Goal: Information Seeking & Learning: Learn about a topic

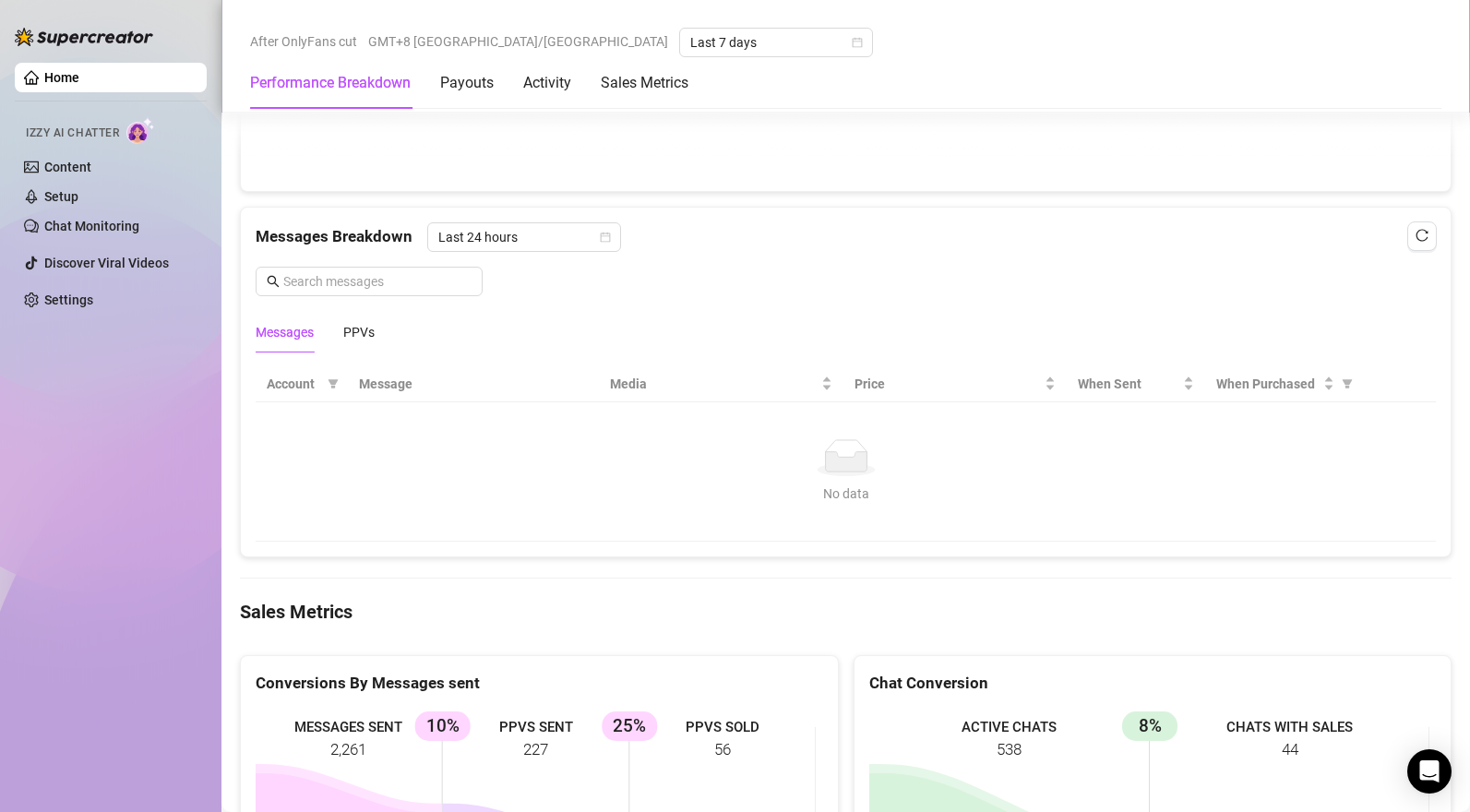
scroll to position [2659, 0]
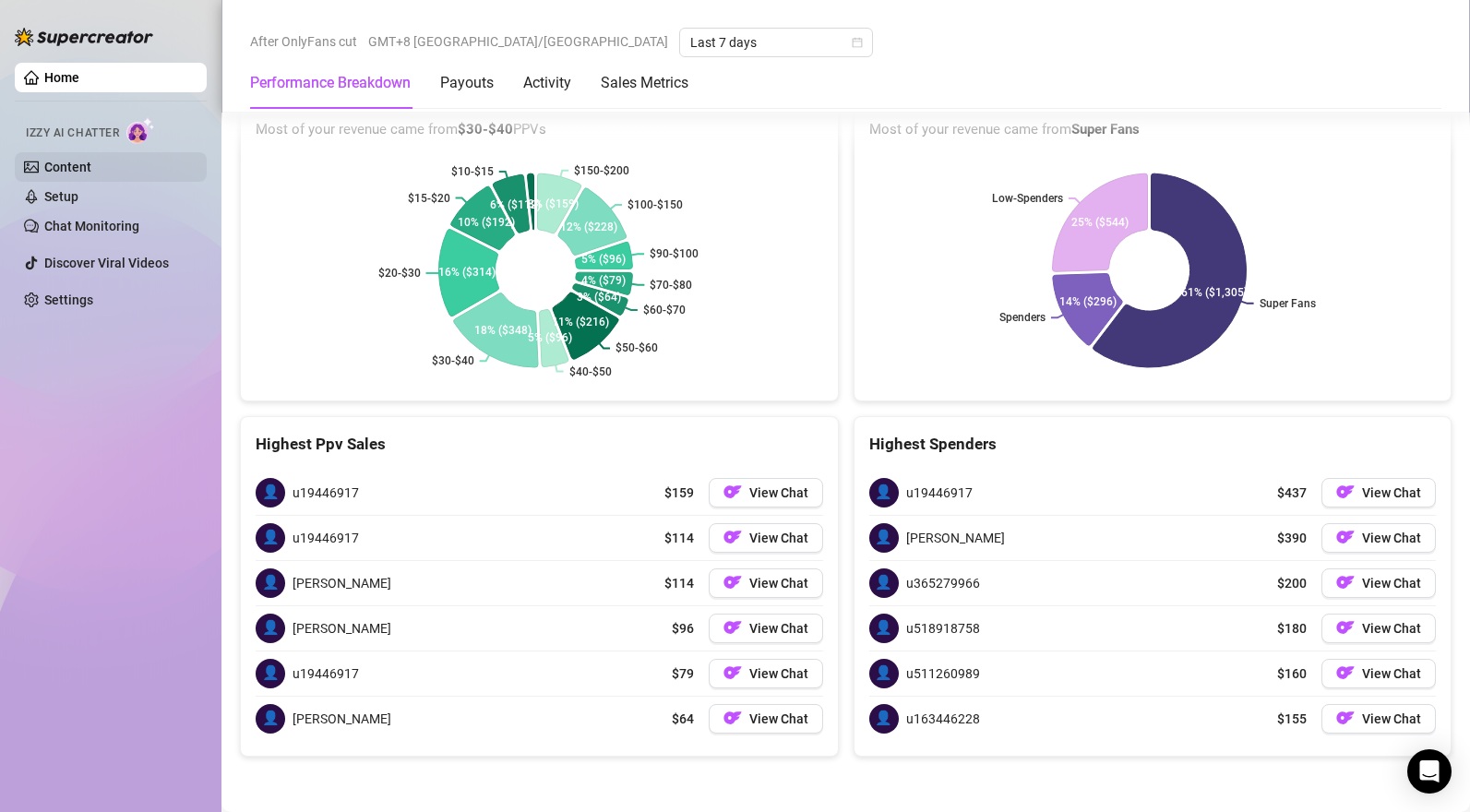
click at [92, 161] on link "Content" at bounding box center [67, 167] width 47 height 15
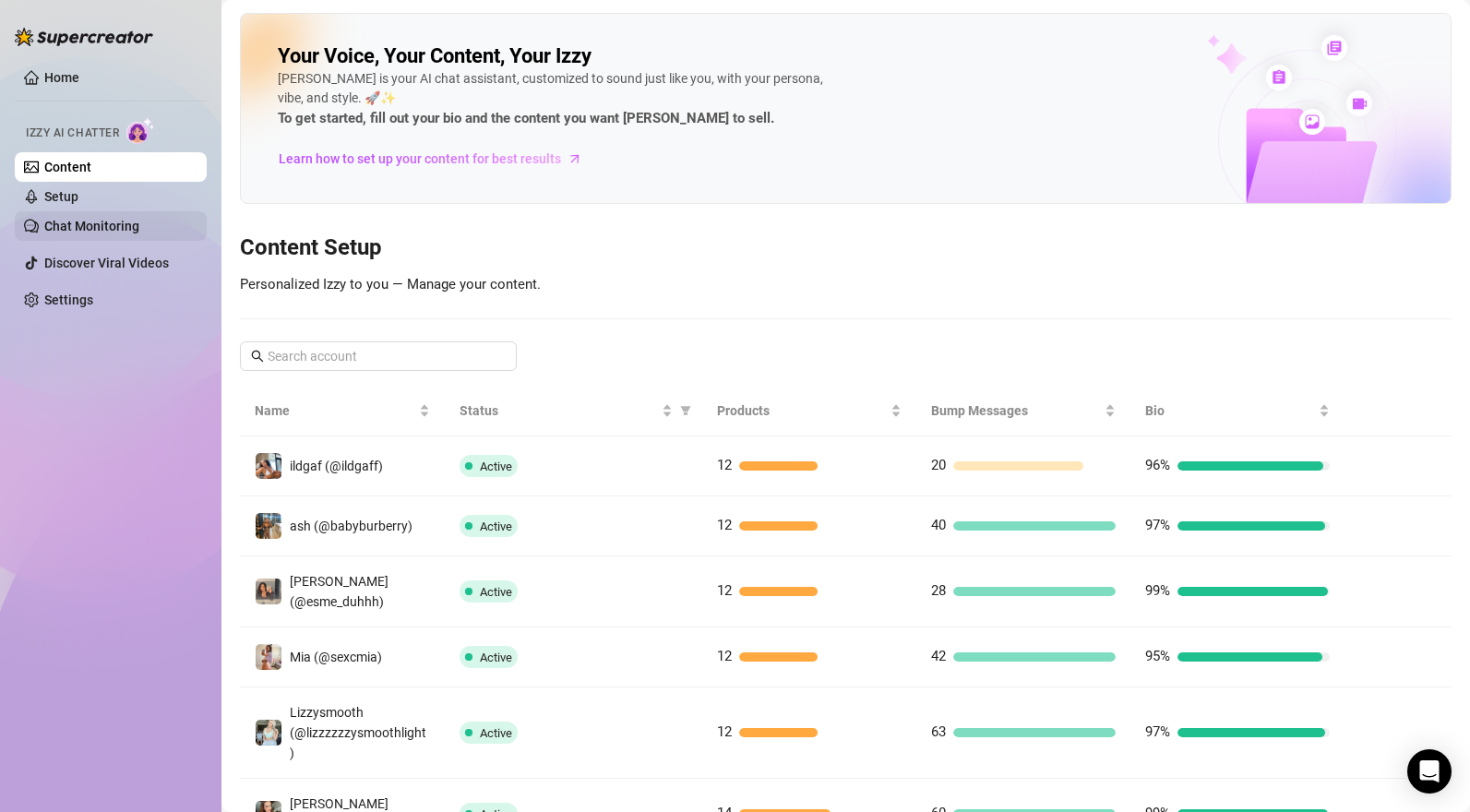
click at [115, 224] on link "Chat Monitoring" at bounding box center [92, 226] width 95 height 15
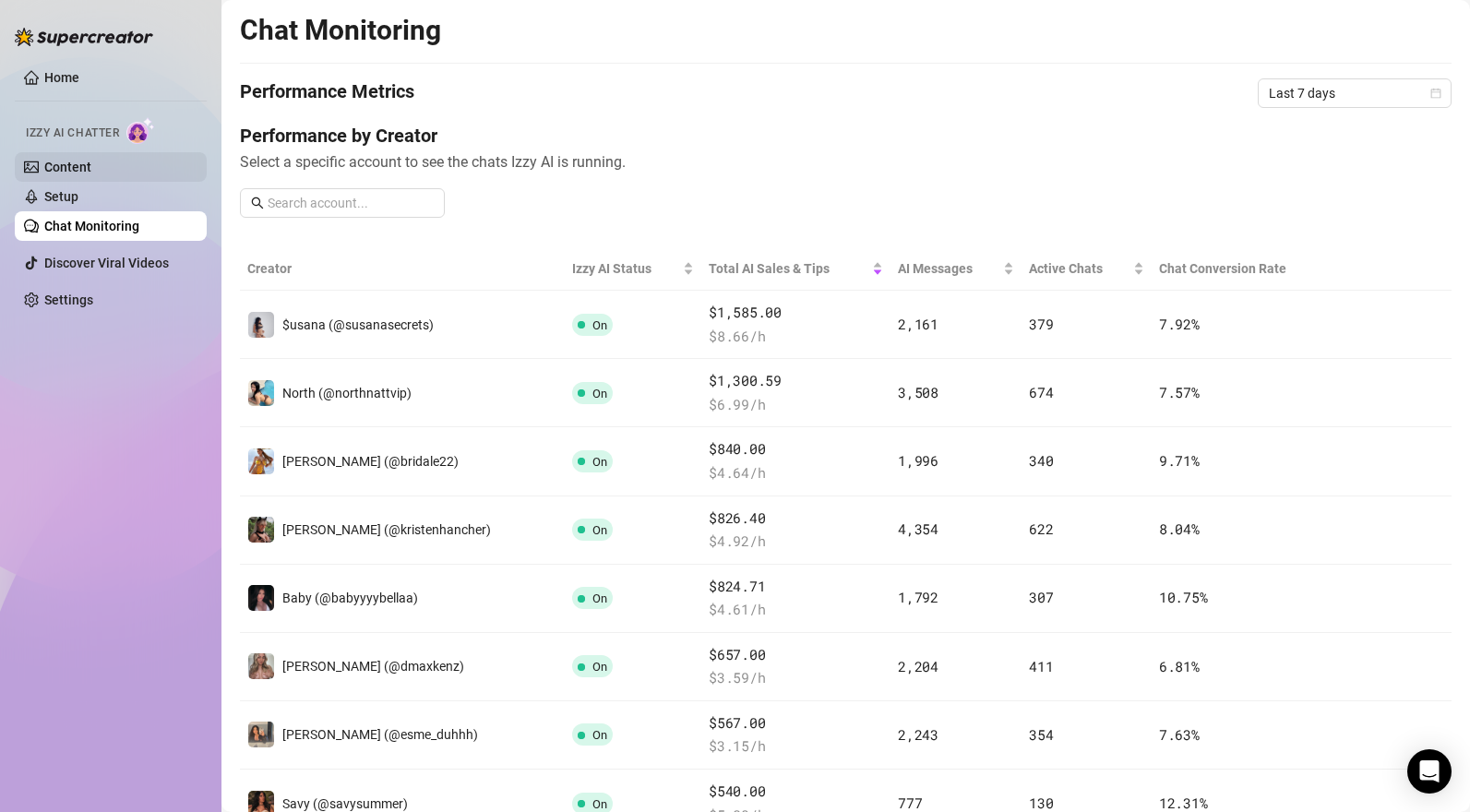
click at [70, 166] on link "Content" at bounding box center [67, 167] width 47 height 15
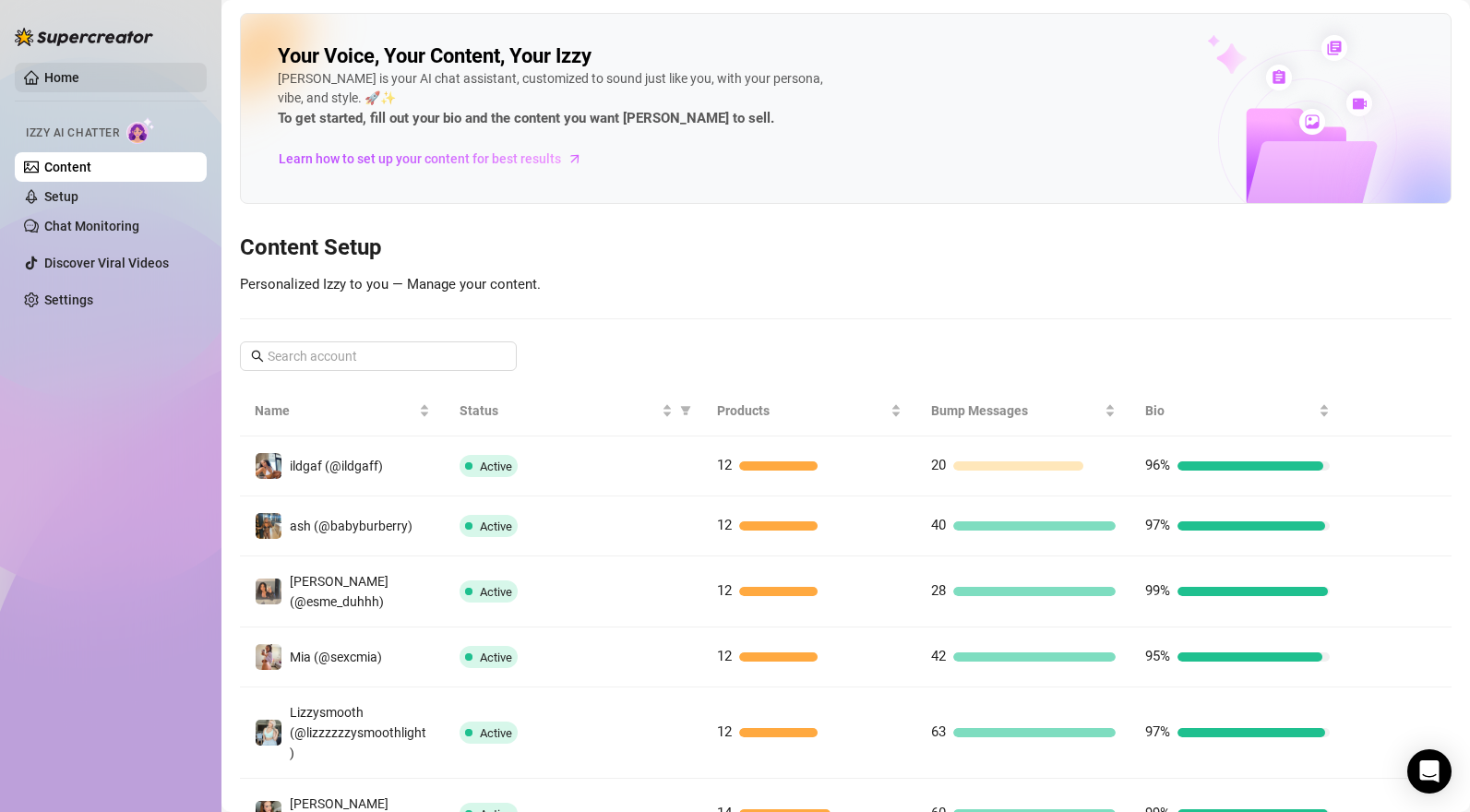
click at [80, 70] on link "Home" at bounding box center [61, 78] width 35 height 15
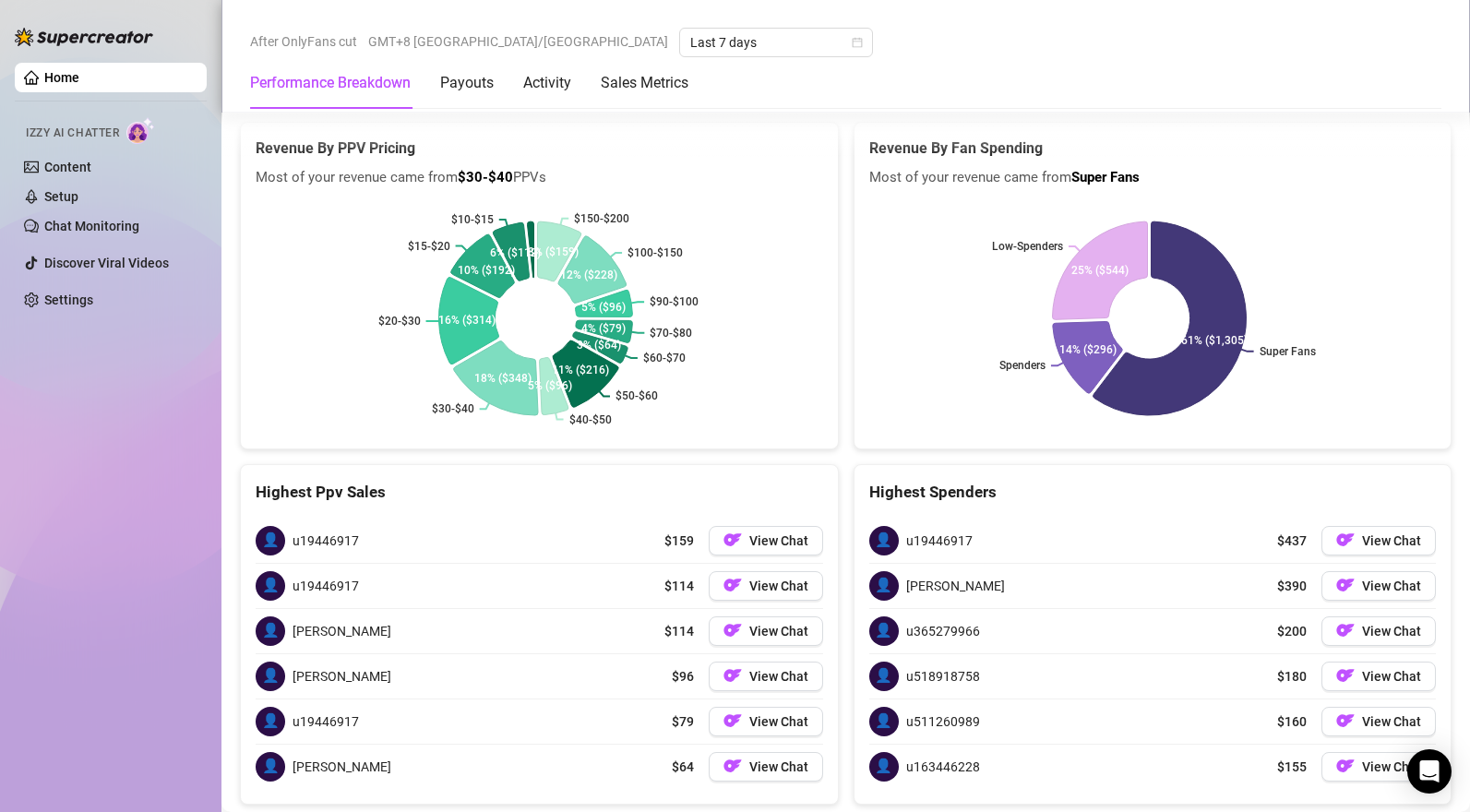
scroll to position [2659, 0]
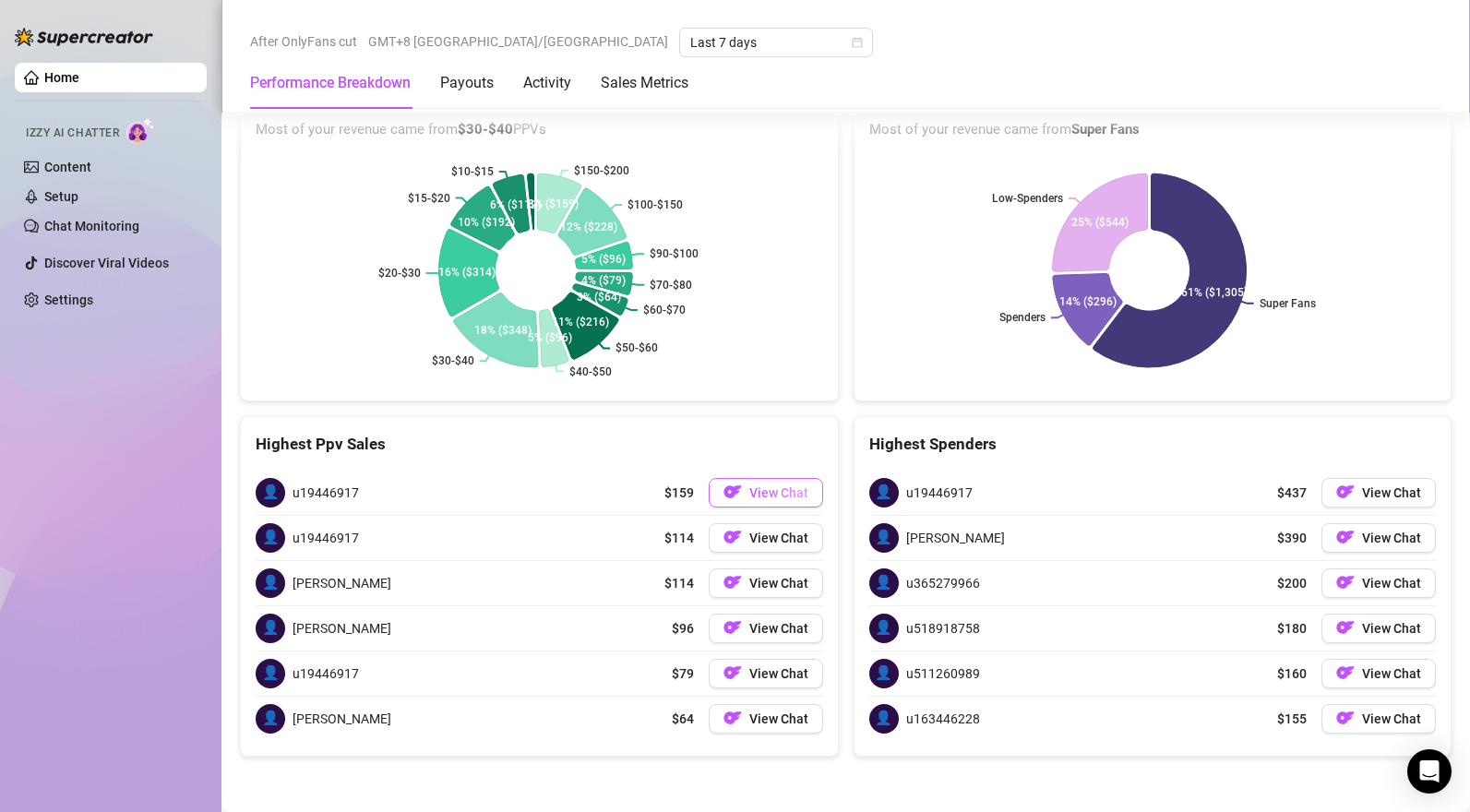
click at [773, 496] on span "View Chat" at bounding box center [779, 493] width 59 height 15
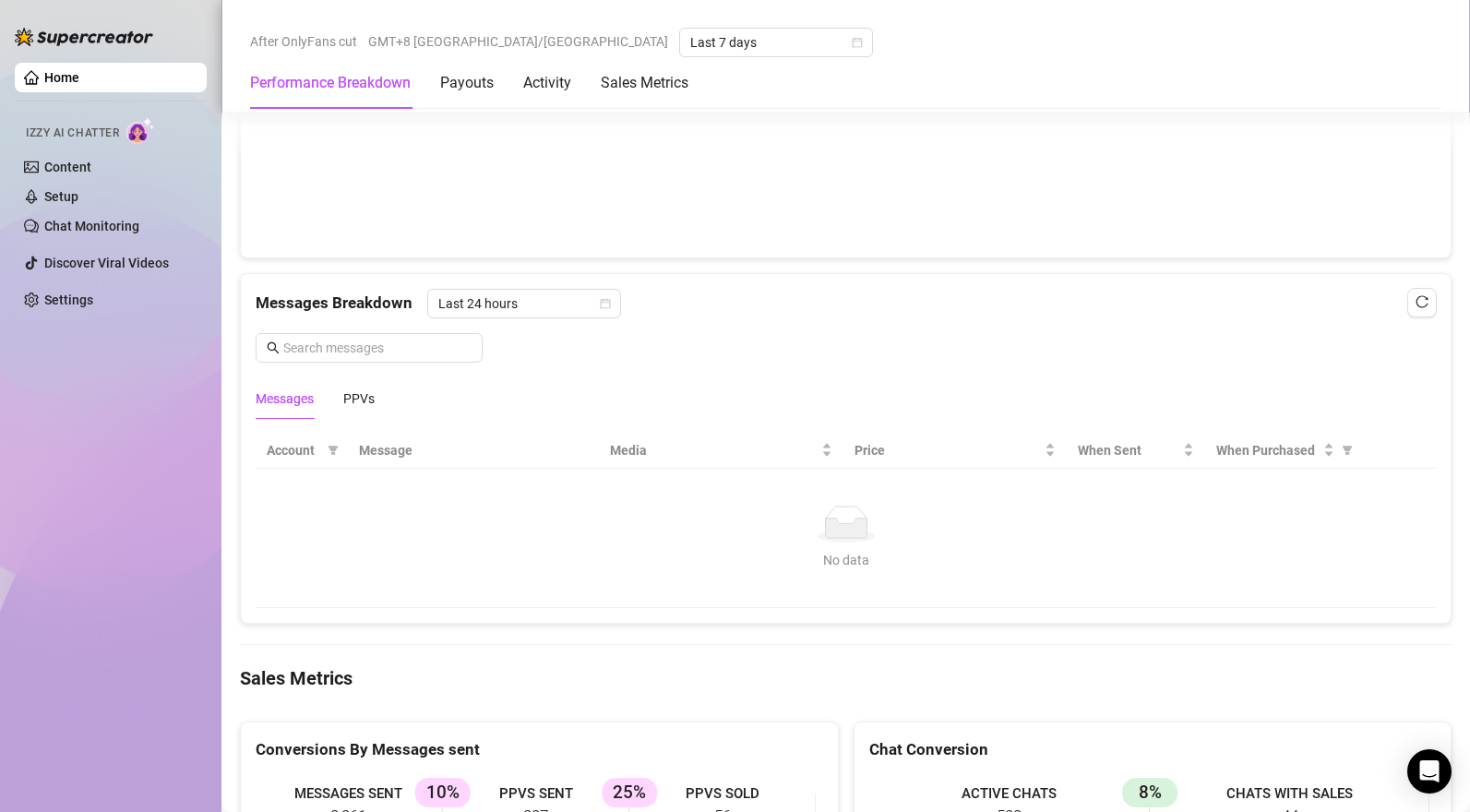
scroll to position [1269, 0]
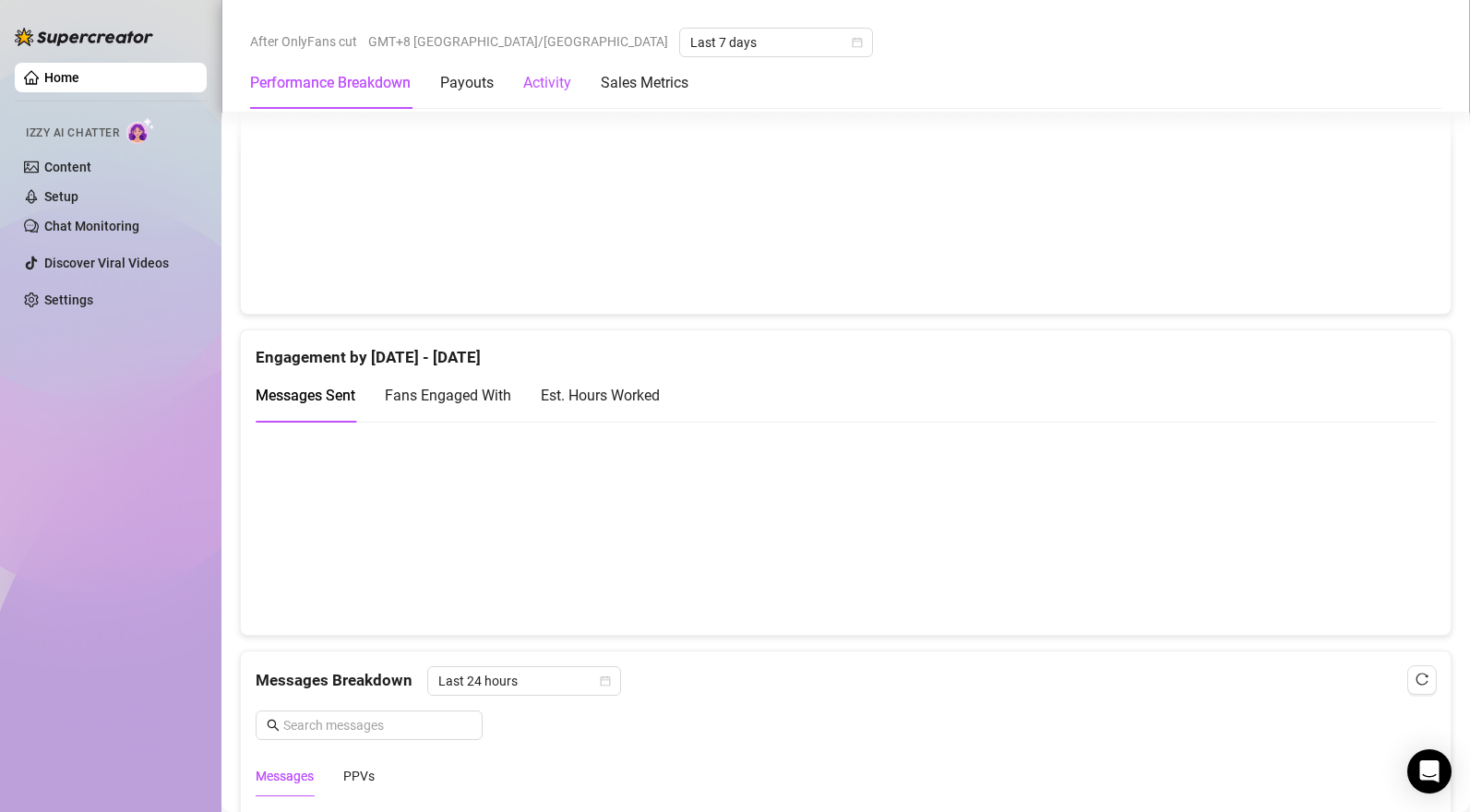
click at [557, 89] on div "Activity" at bounding box center [546, 83] width 48 height 22
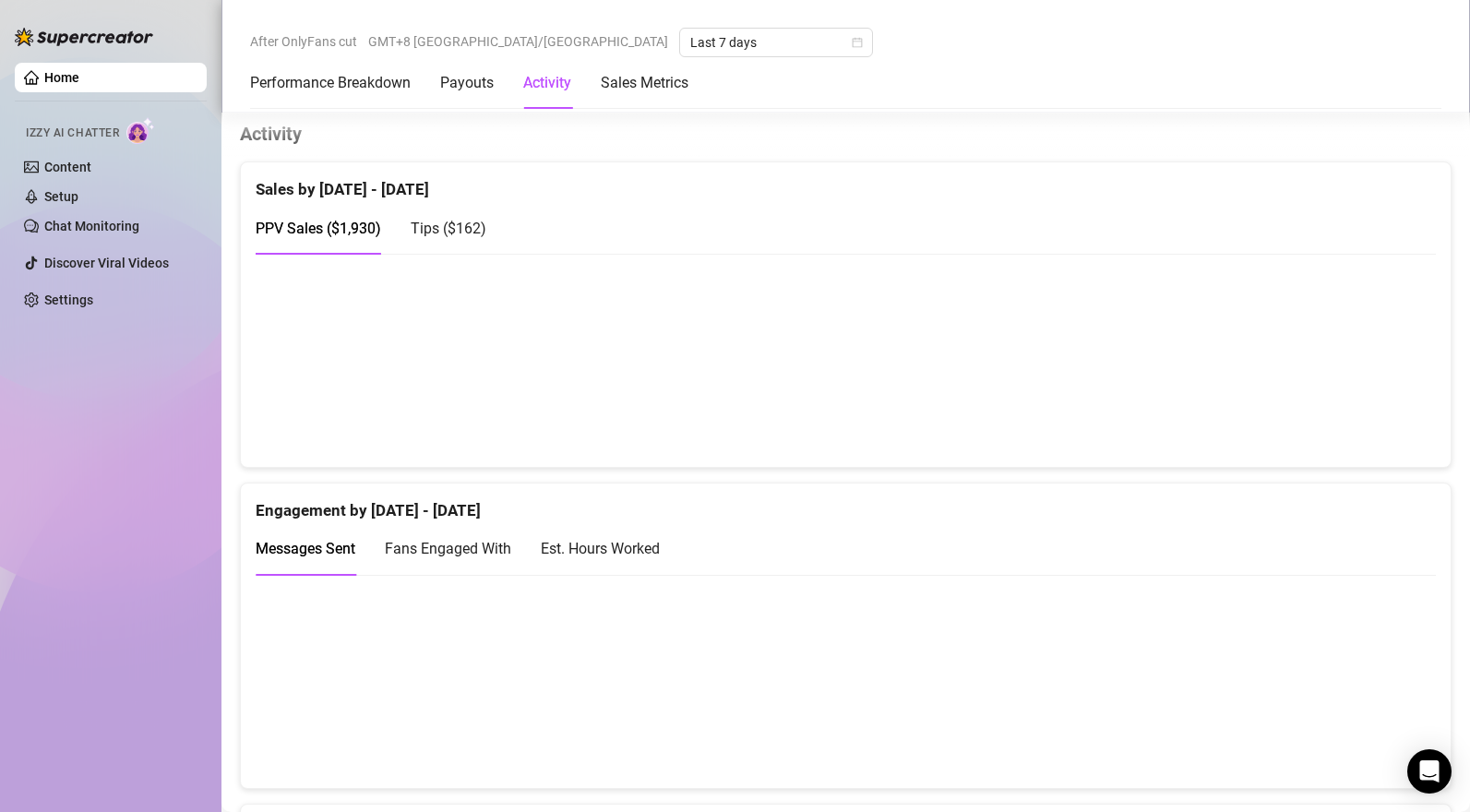
scroll to position [1116, 0]
click at [1361, 419] on canvas at bounding box center [838, 359] width 1167 height 184
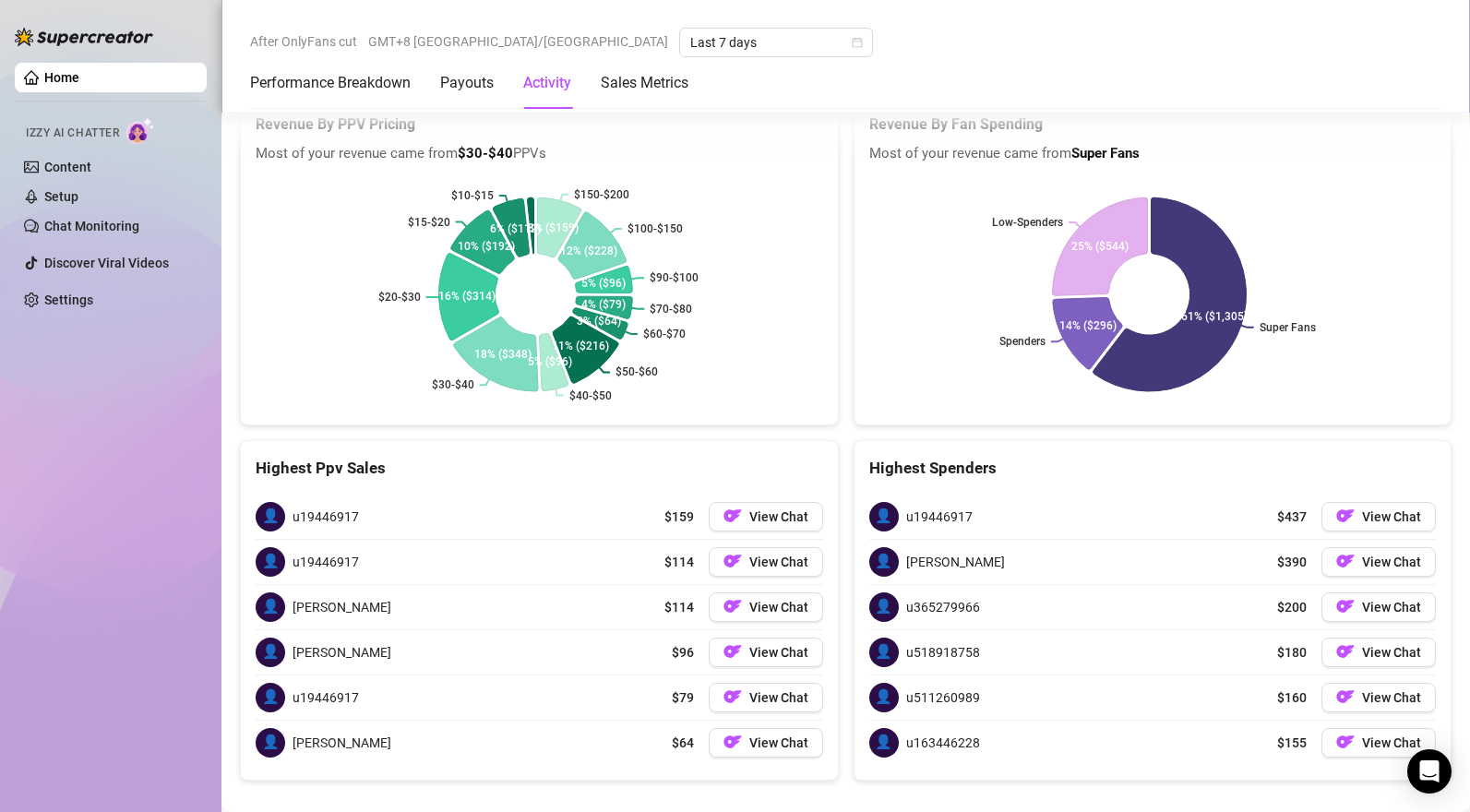
scroll to position [2472, 0]
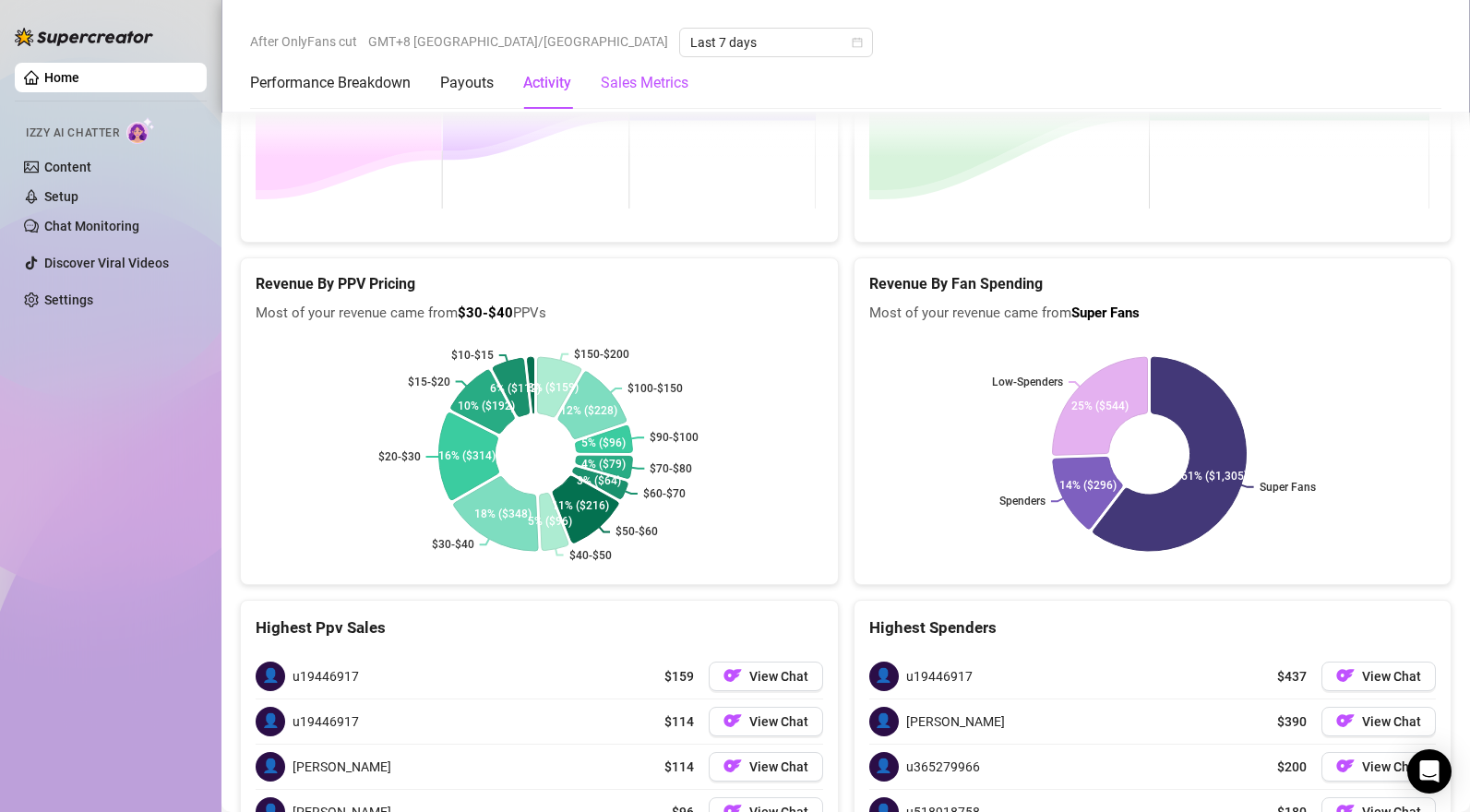
click at [660, 83] on Metrics "Sales Metrics" at bounding box center [645, 83] width 88 height 22
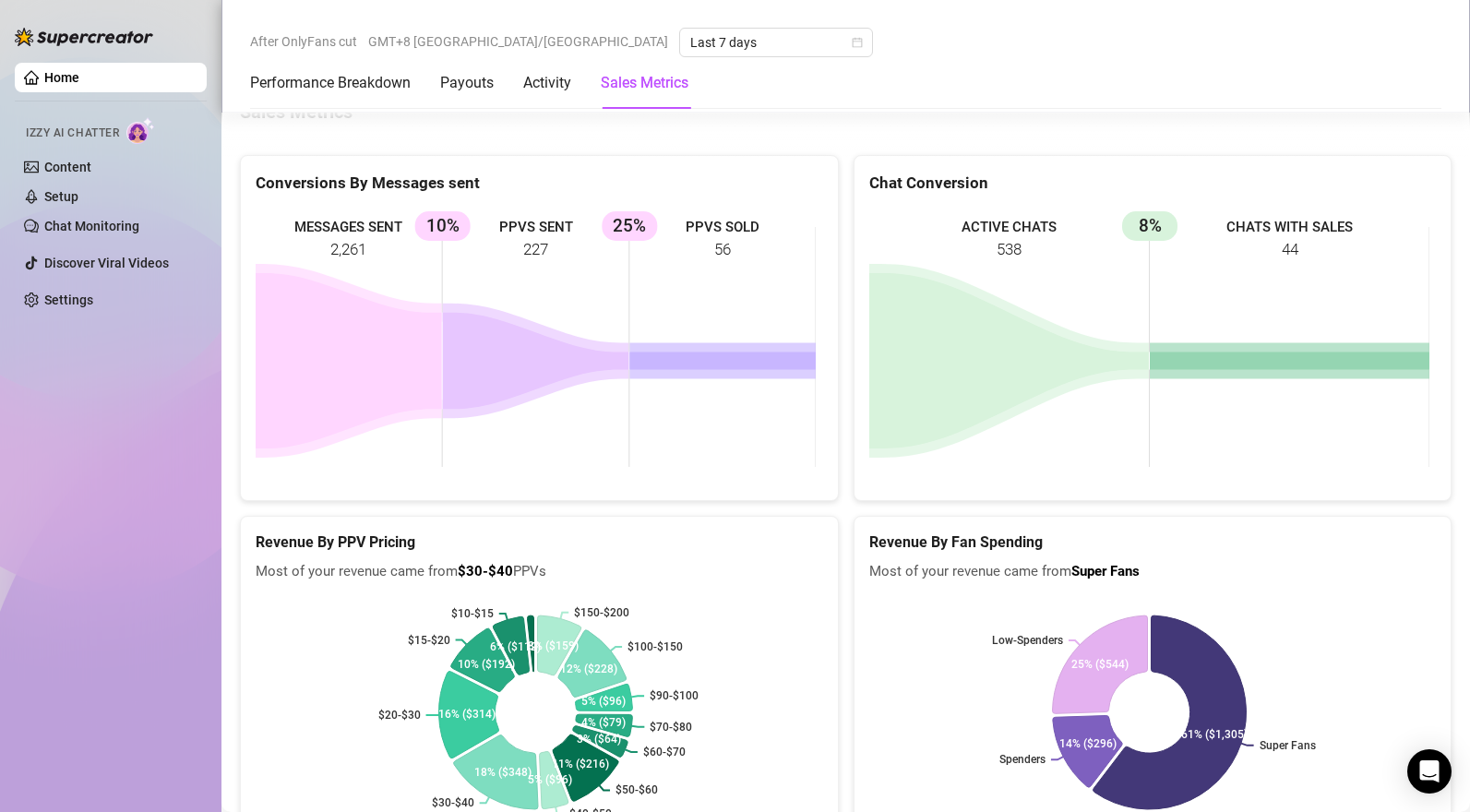
scroll to position [2195, 0]
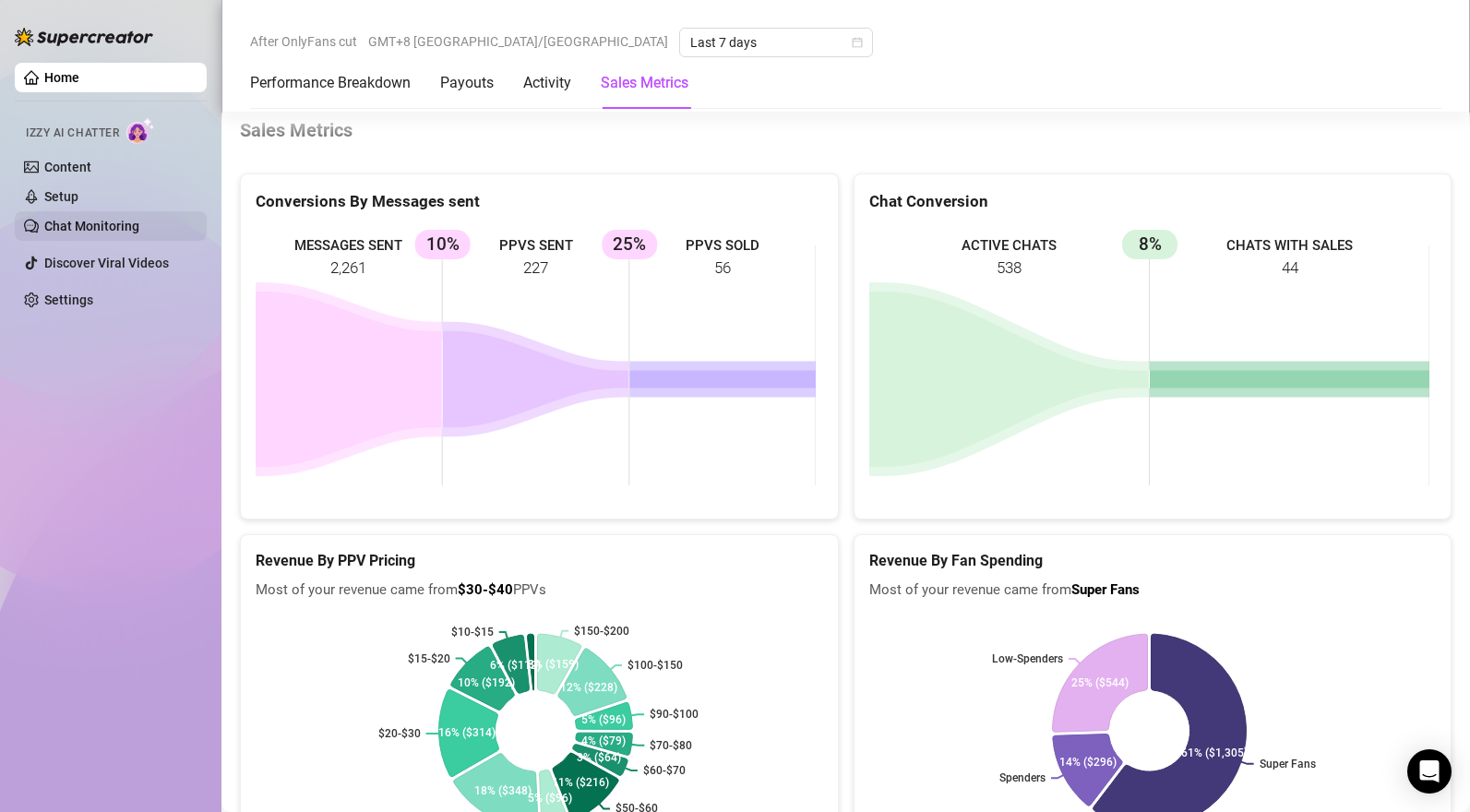
click at [96, 227] on link "Chat Monitoring" at bounding box center [92, 226] width 95 height 15
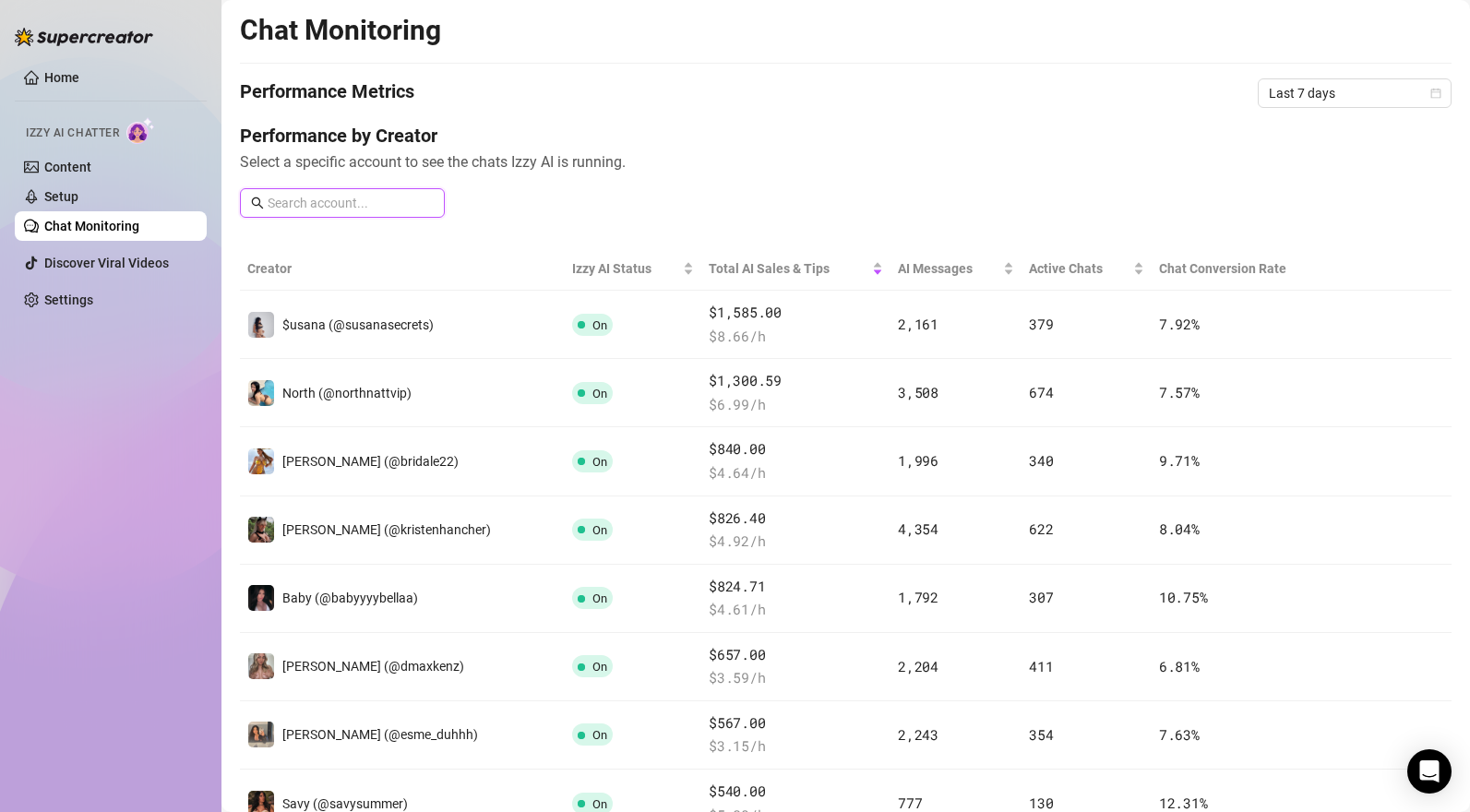
click at [346, 199] on input "text" at bounding box center [351, 203] width 167 height 21
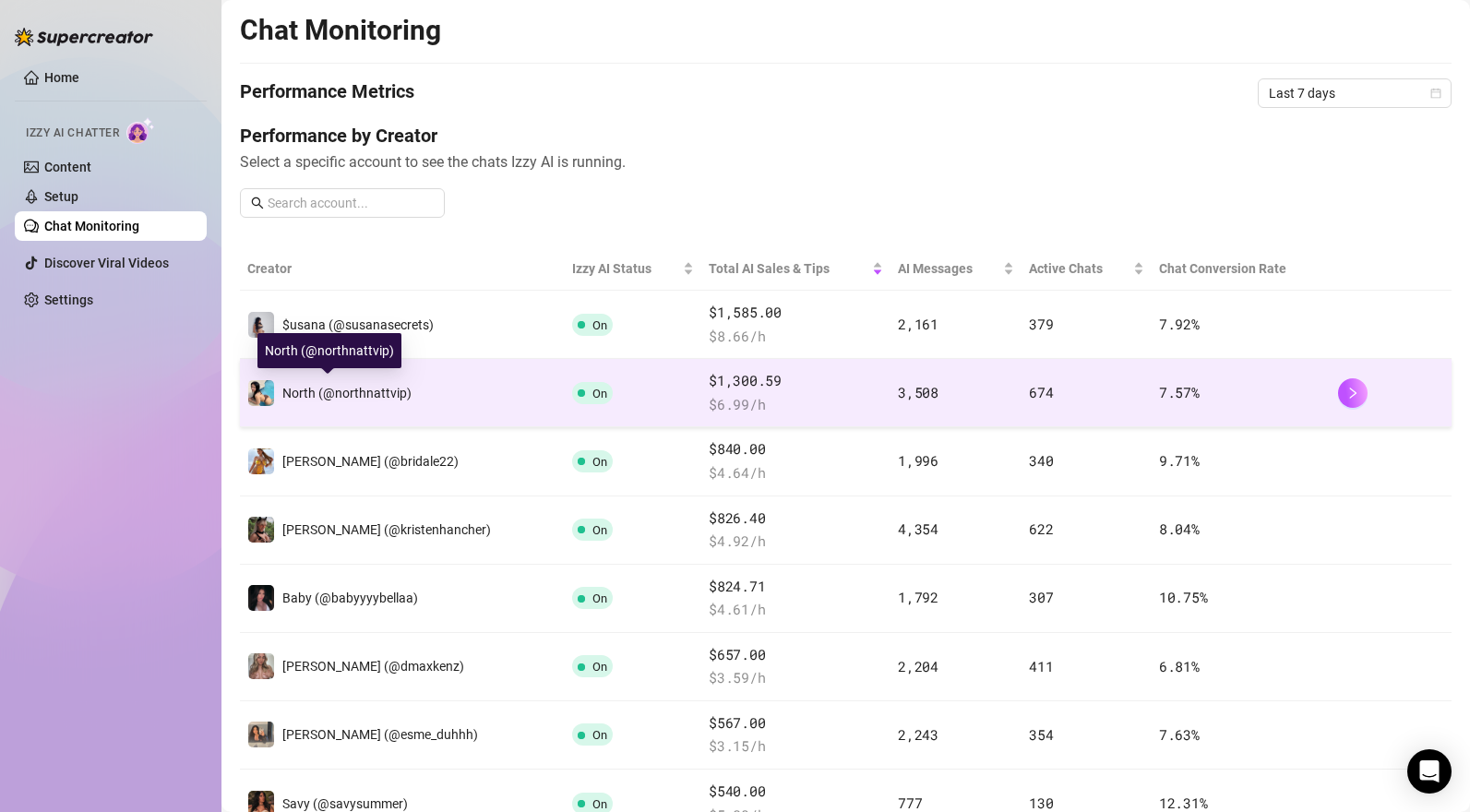
click at [297, 385] on span "North (@northnattvip)" at bounding box center [347, 393] width 129 height 15
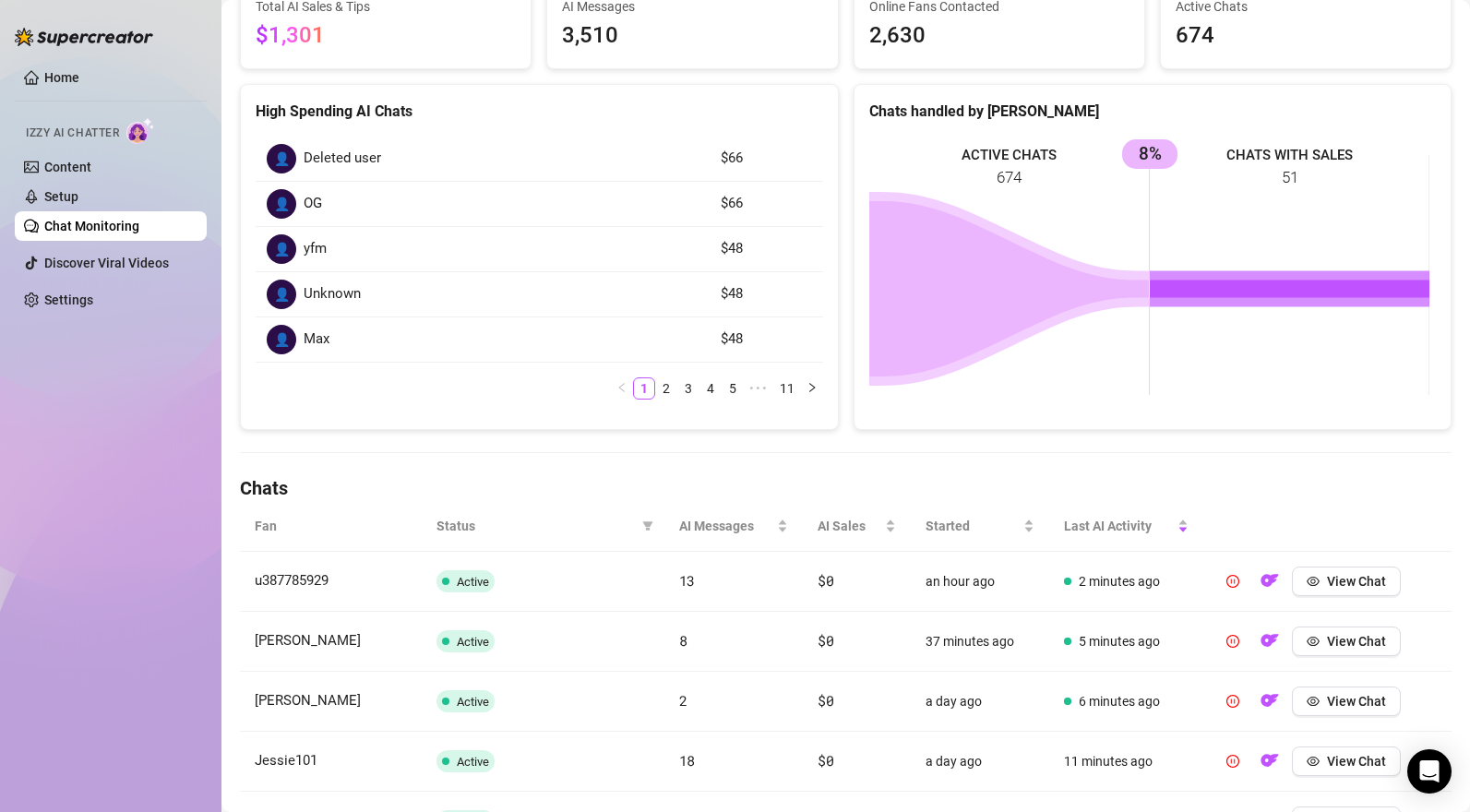
scroll to position [200, 0]
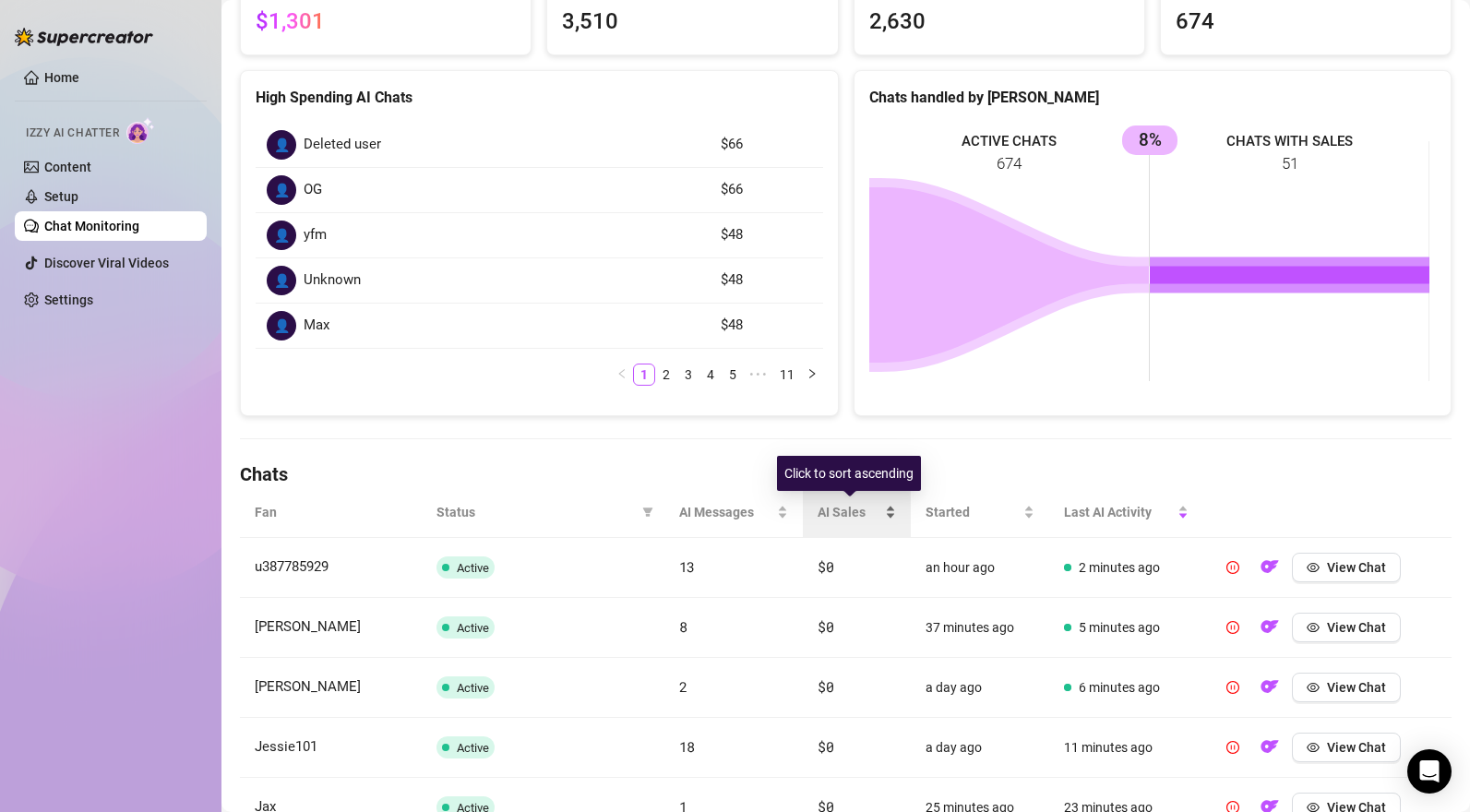
click at [883, 515] on div "AI Sales" at bounding box center [857, 513] width 79 height 21
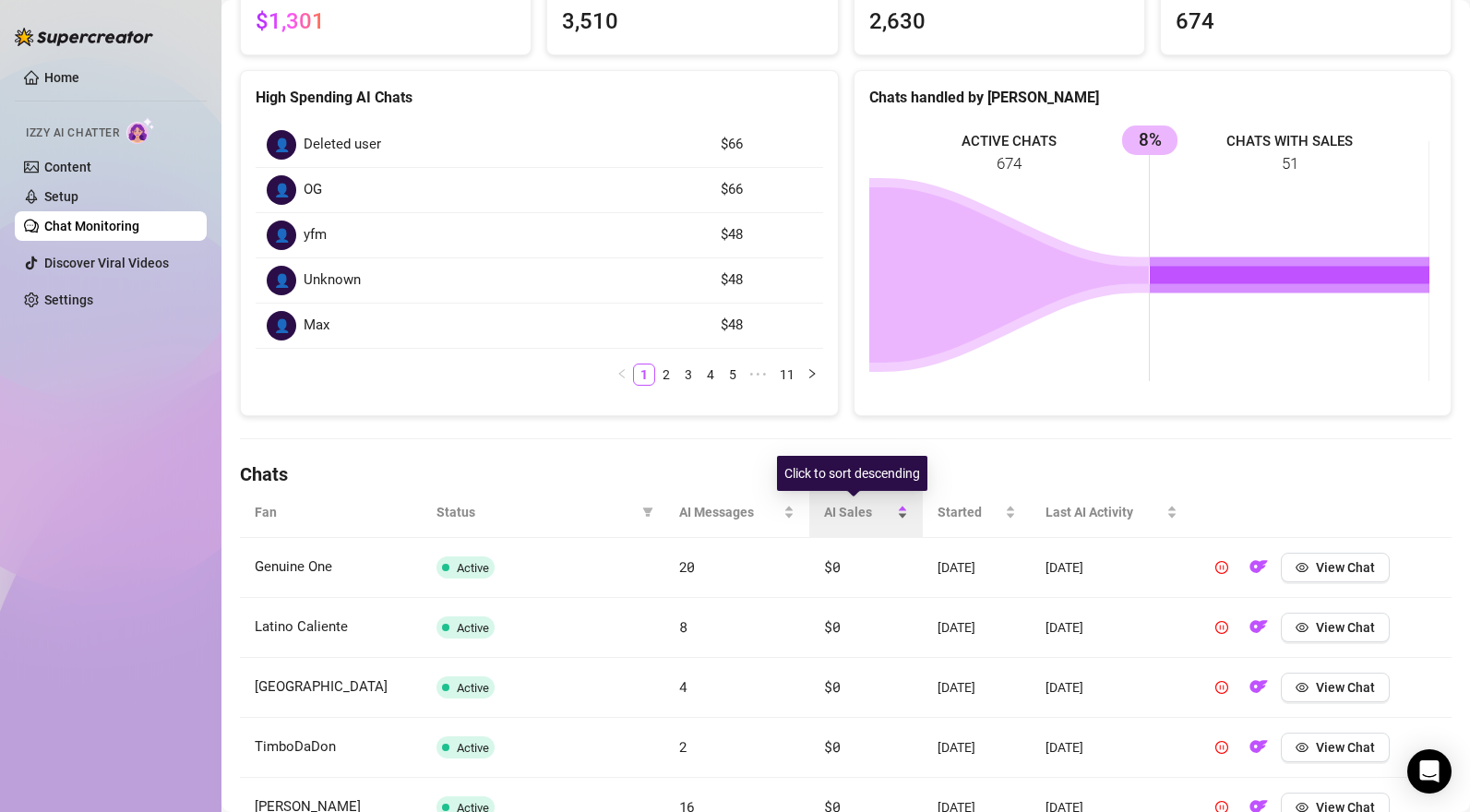
click at [890, 511] on div "AI Sales" at bounding box center [866, 513] width 83 height 21
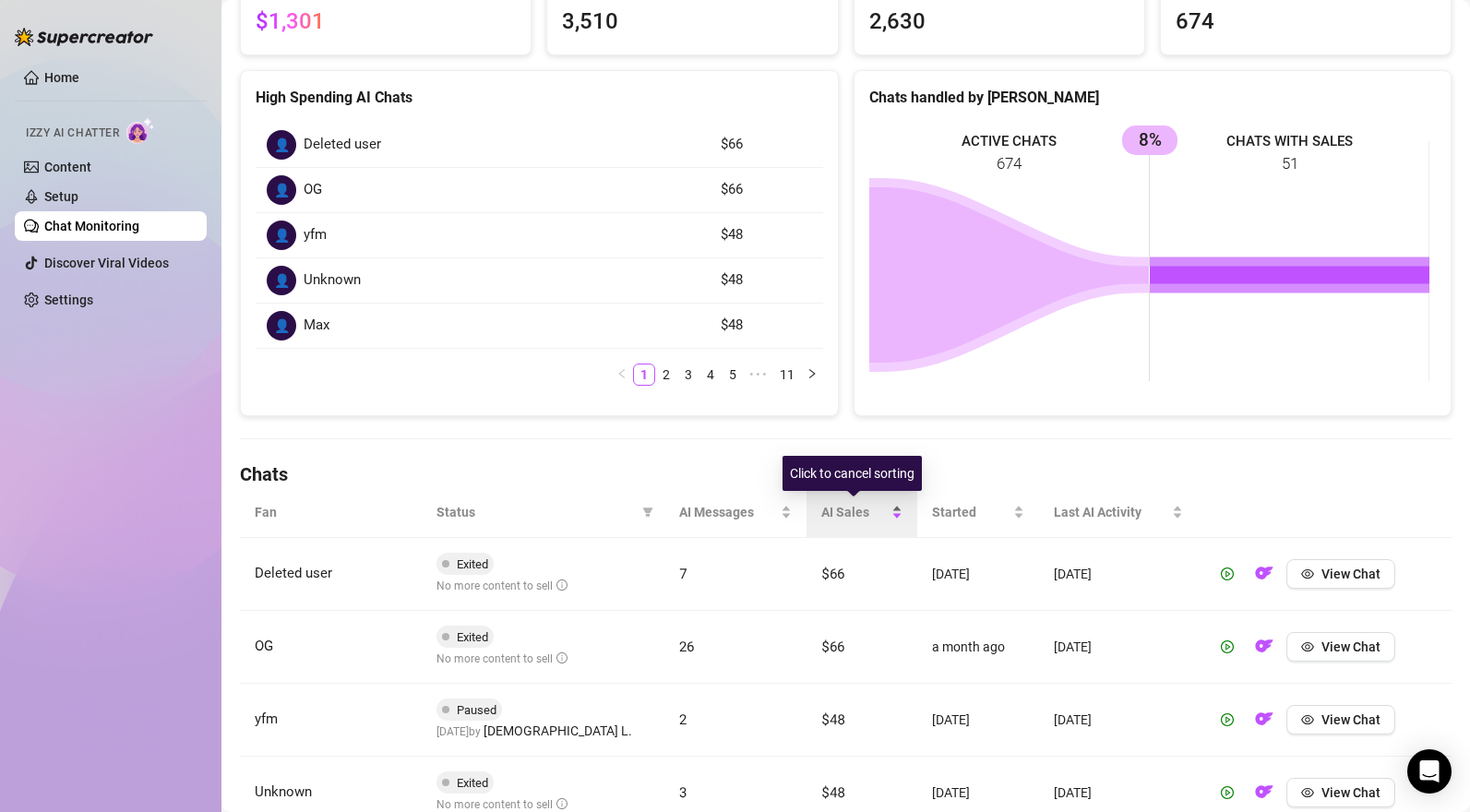
click at [892, 506] on div "AI Sales" at bounding box center [862, 513] width 81 height 21
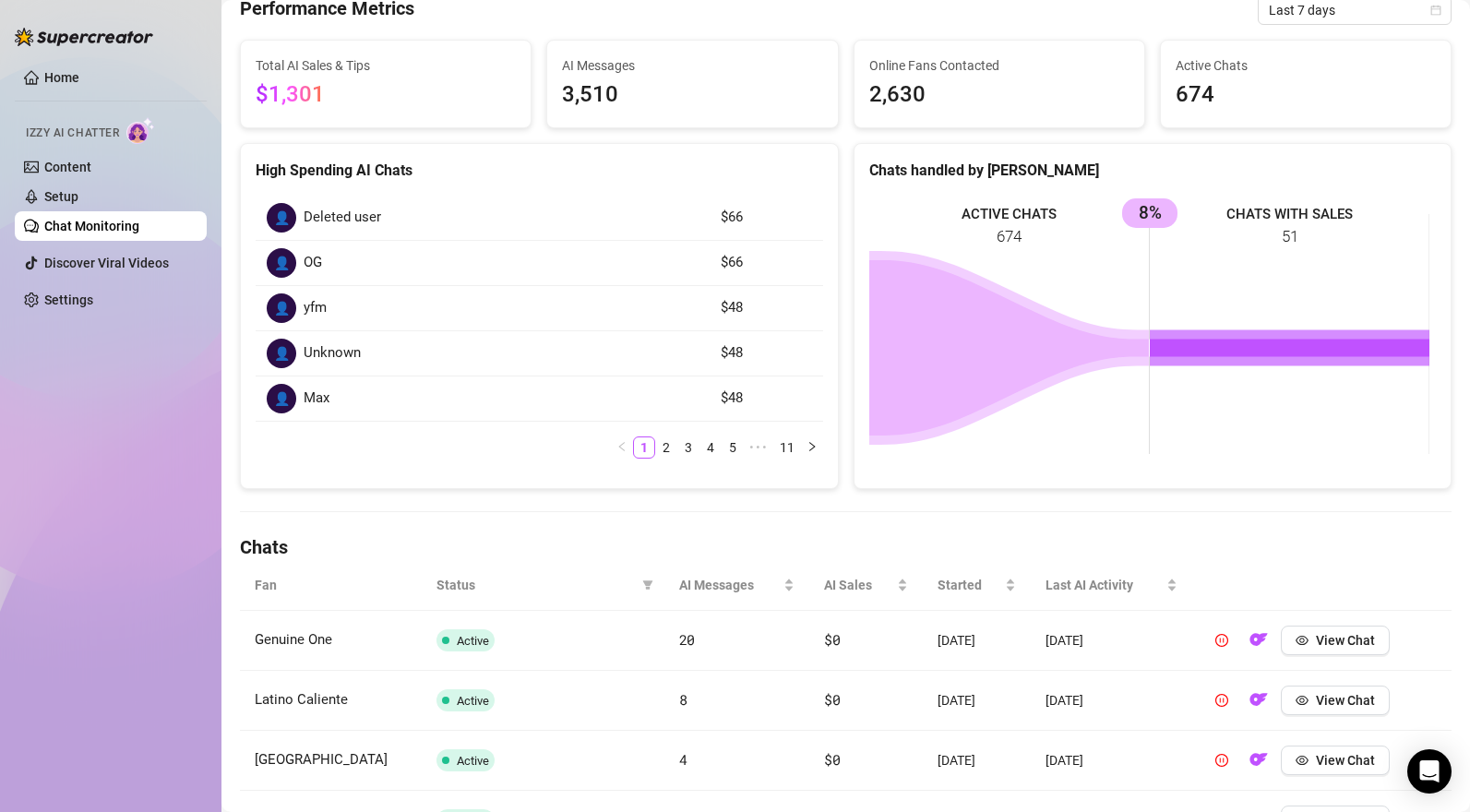
scroll to position [225, 0]
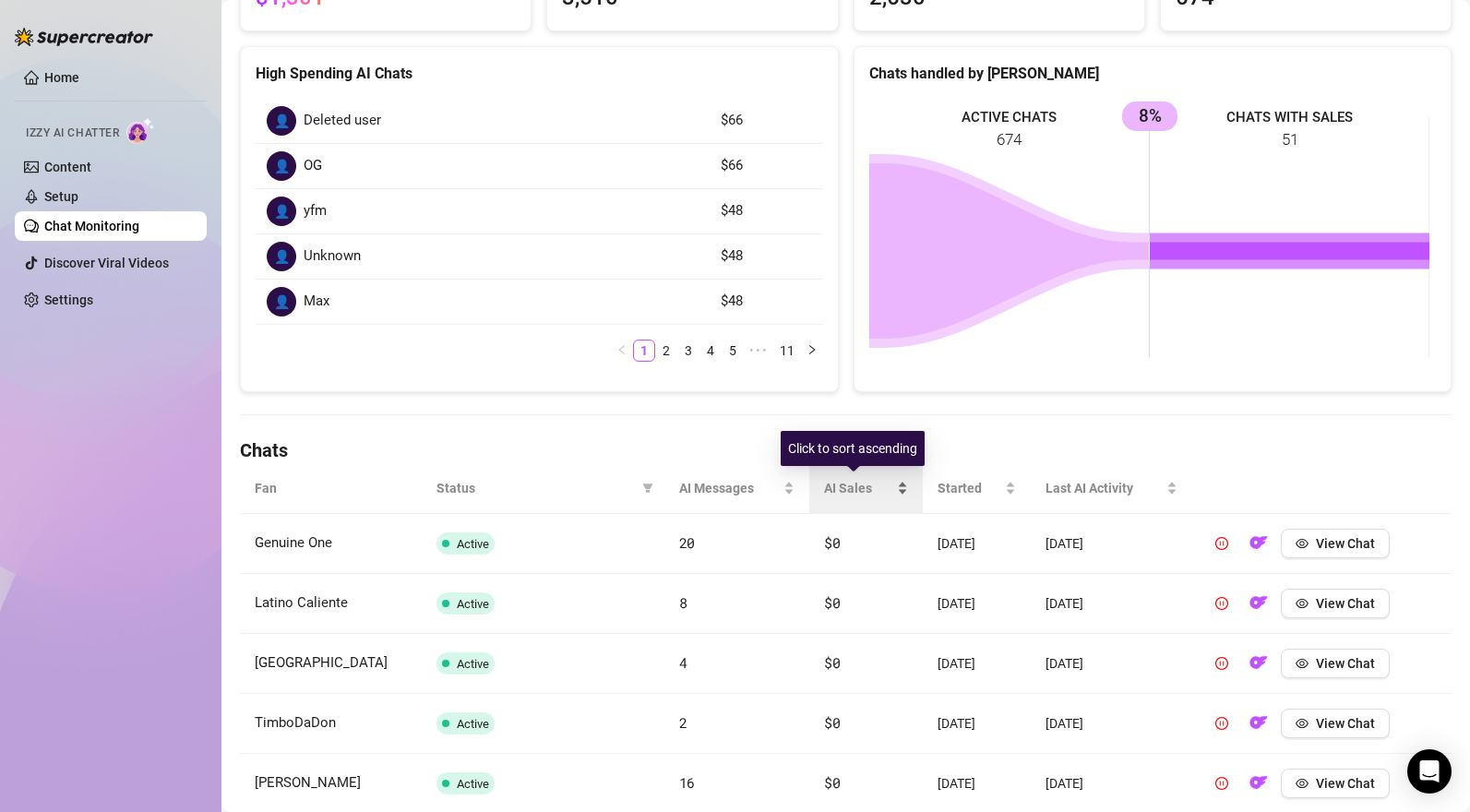
click at [886, 489] on div "AI Sales" at bounding box center [866, 488] width 83 height 21
click at [885, 483] on div "AI Sales" at bounding box center [866, 488] width 83 height 21
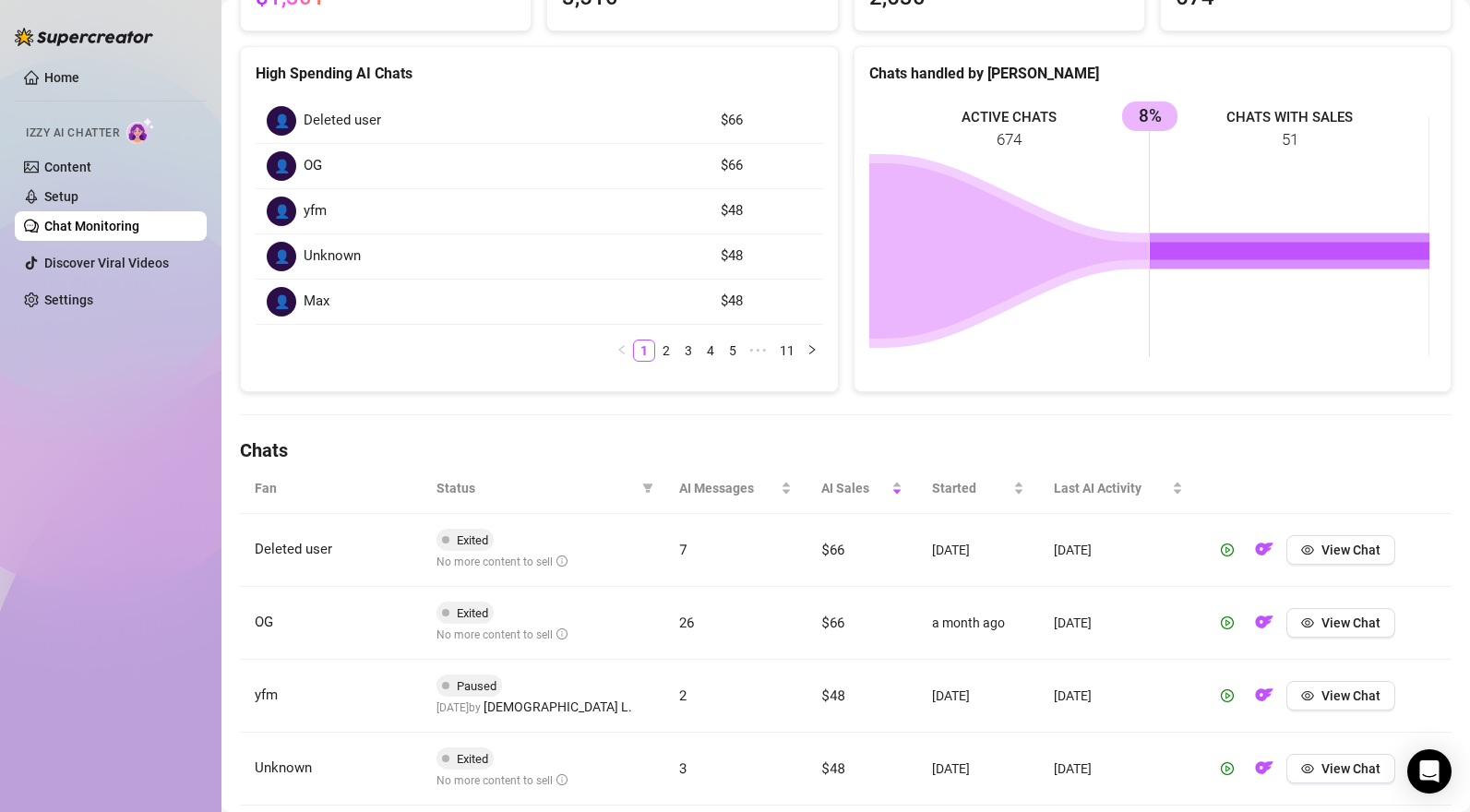
click at [336, 546] on td "Deleted user" at bounding box center [330, 550] width 182 height 73
click at [323, 556] on span "Deleted user" at bounding box center [293, 549] width 78 height 17
click at [321, 556] on span "Deleted user" at bounding box center [293, 549] width 78 height 17
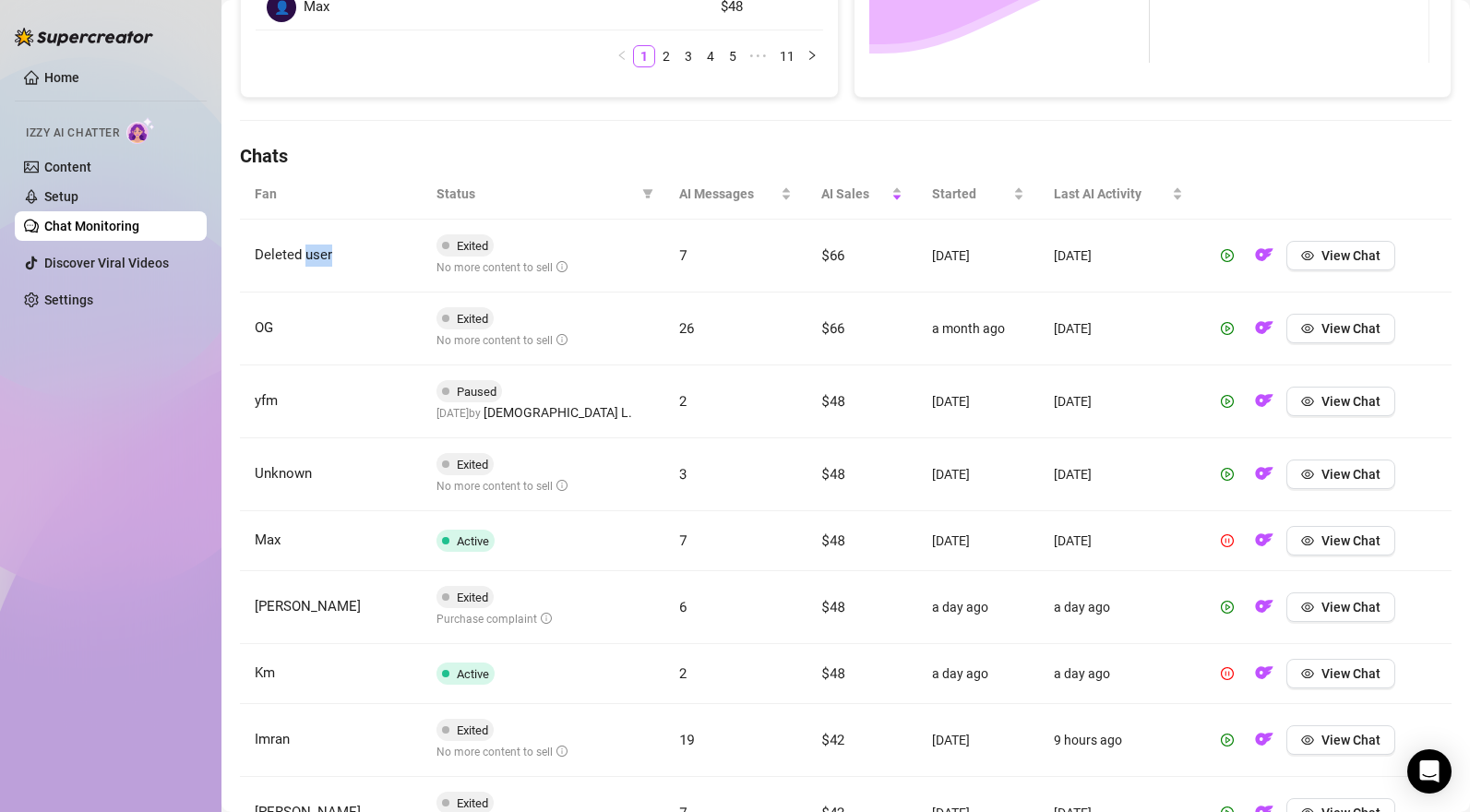
scroll to position [344, 0]
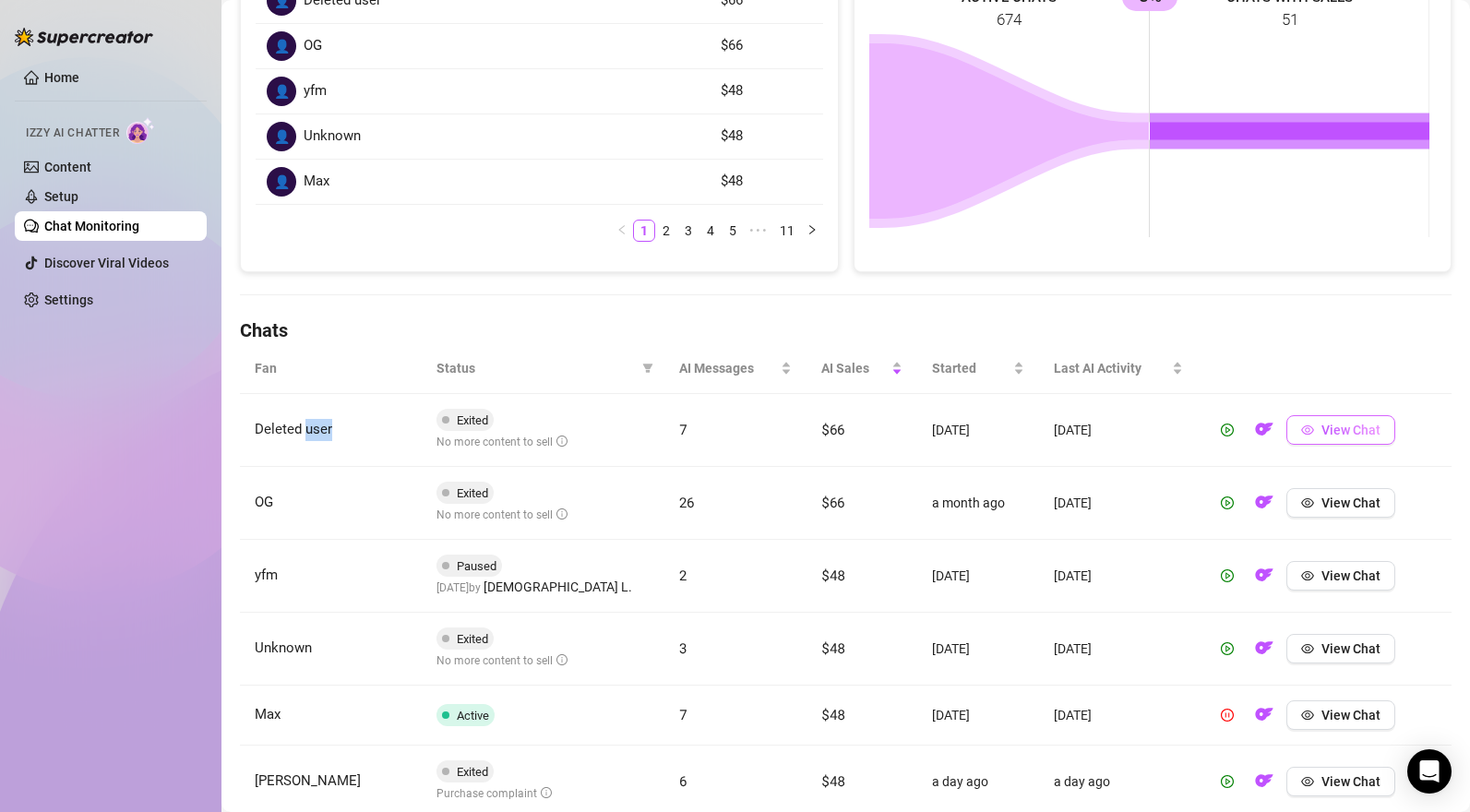
click at [1334, 428] on span "View Chat" at bounding box center [1351, 430] width 59 height 15
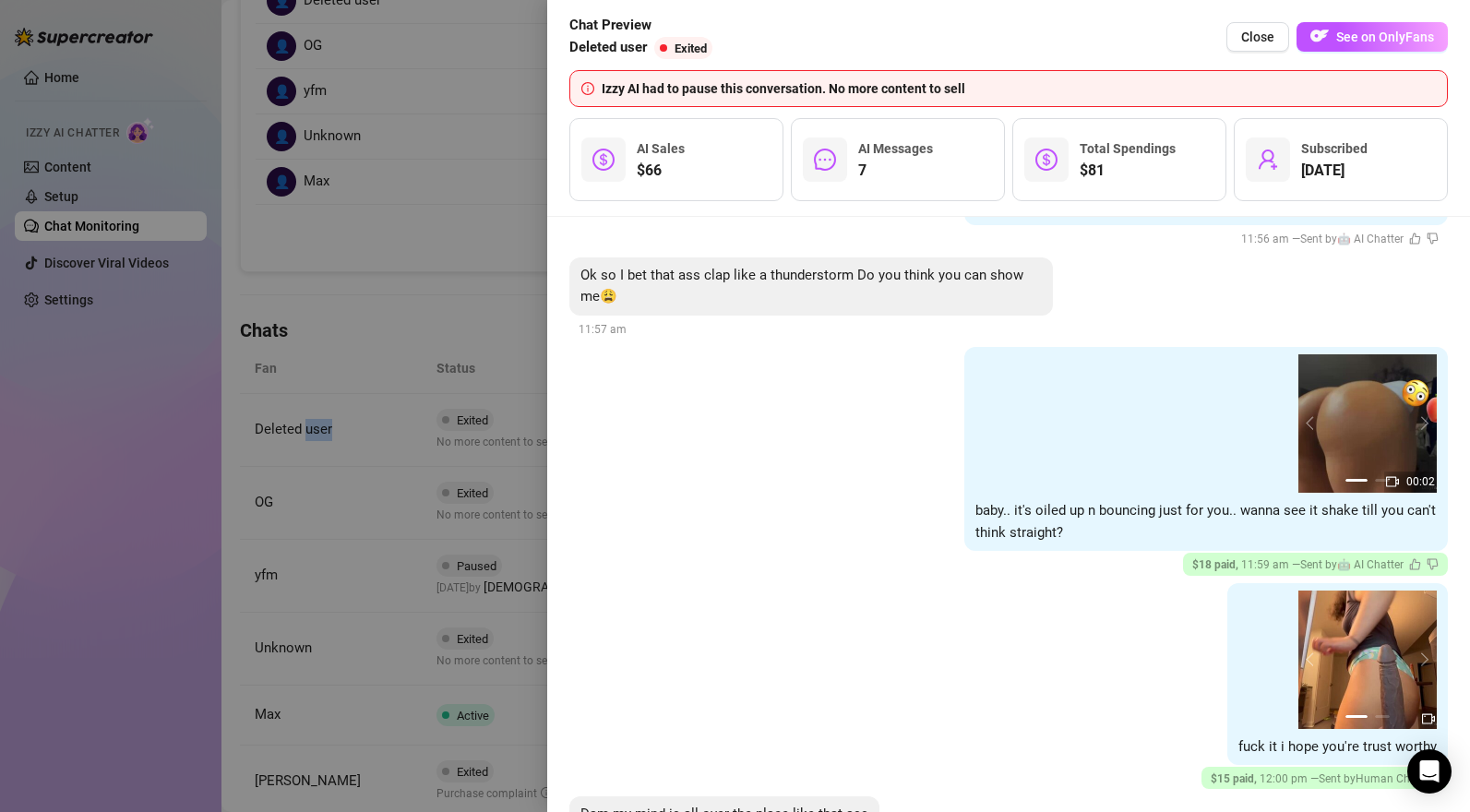
scroll to position [659, 0]
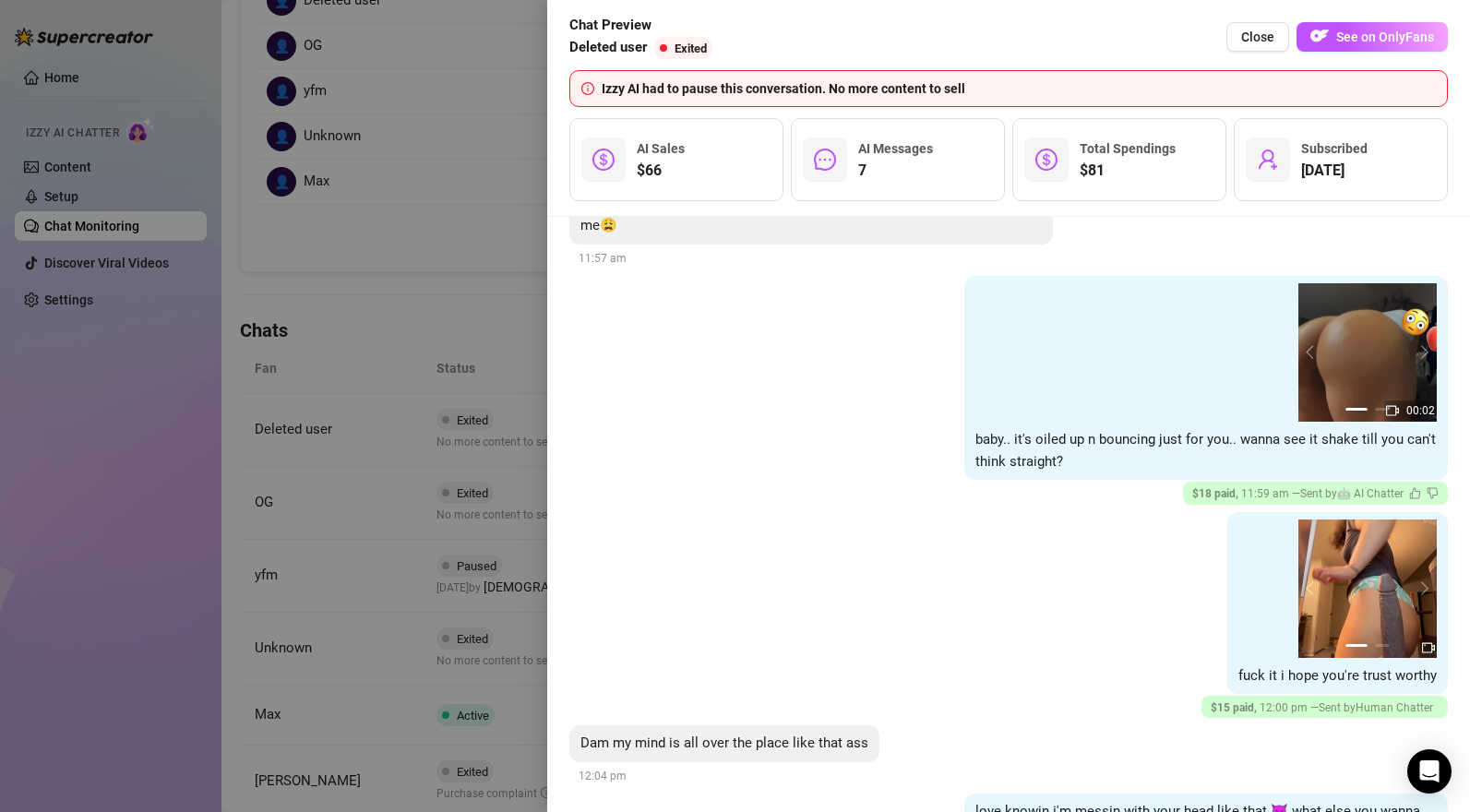
click at [493, 342] on div at bounding box center [735, 406] width 1470 height 812
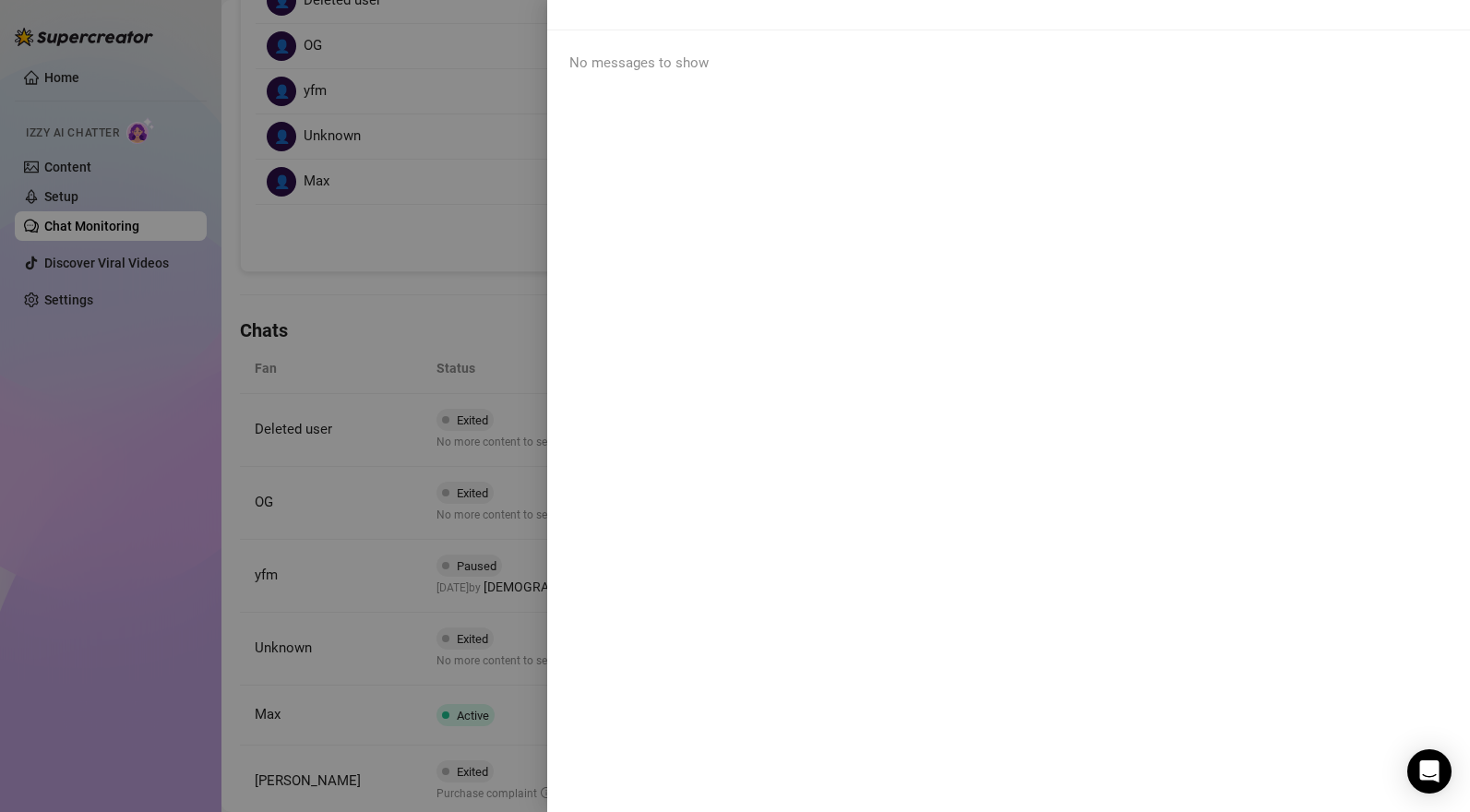
scroll to position [0, 0]
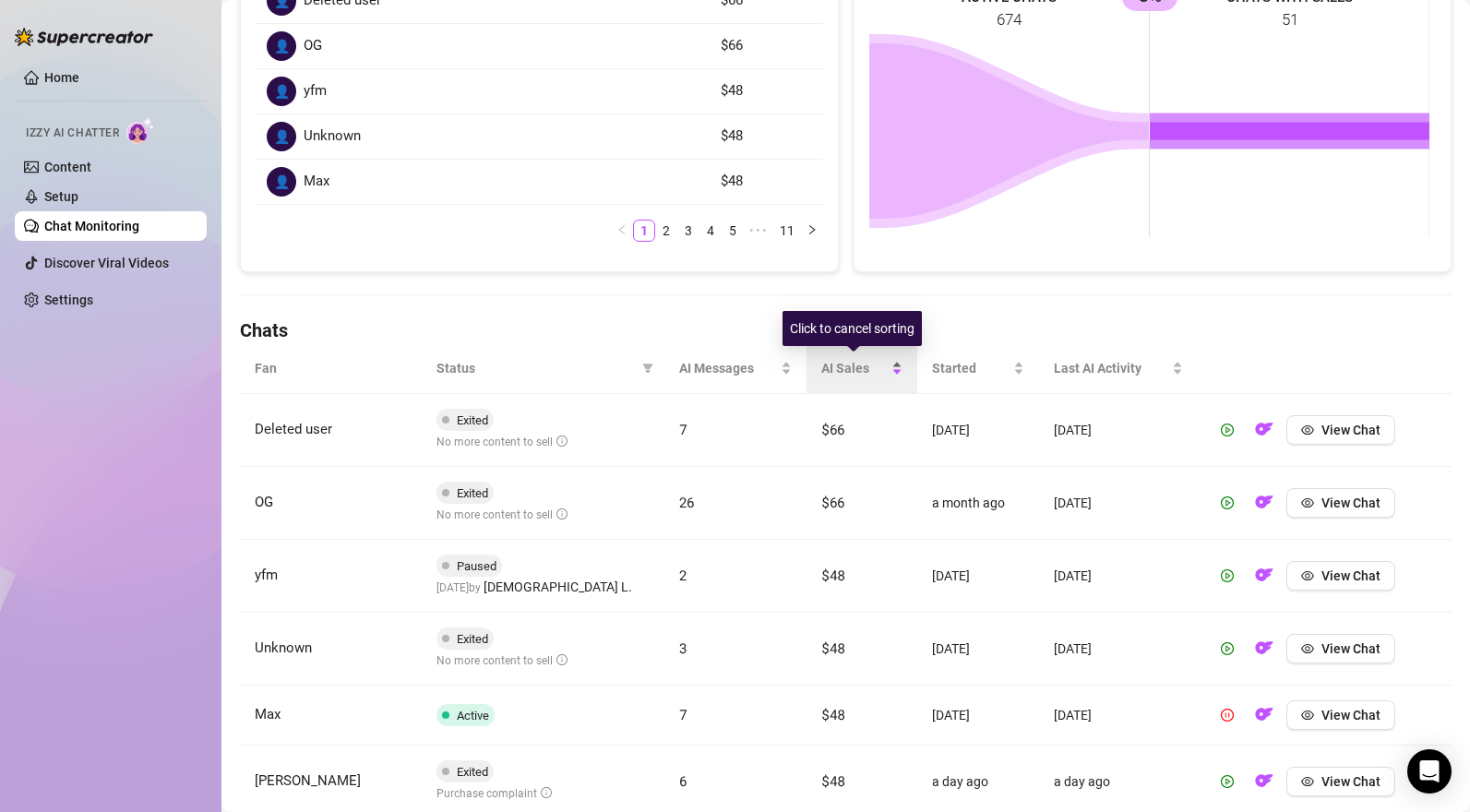
click at [852, 374] on span "AI Sales" at bounding box center [854, 369] width 66 height 21
click at [890, 374] on div "AI Sales" at bounding box center [862, 369] width 81 height 21
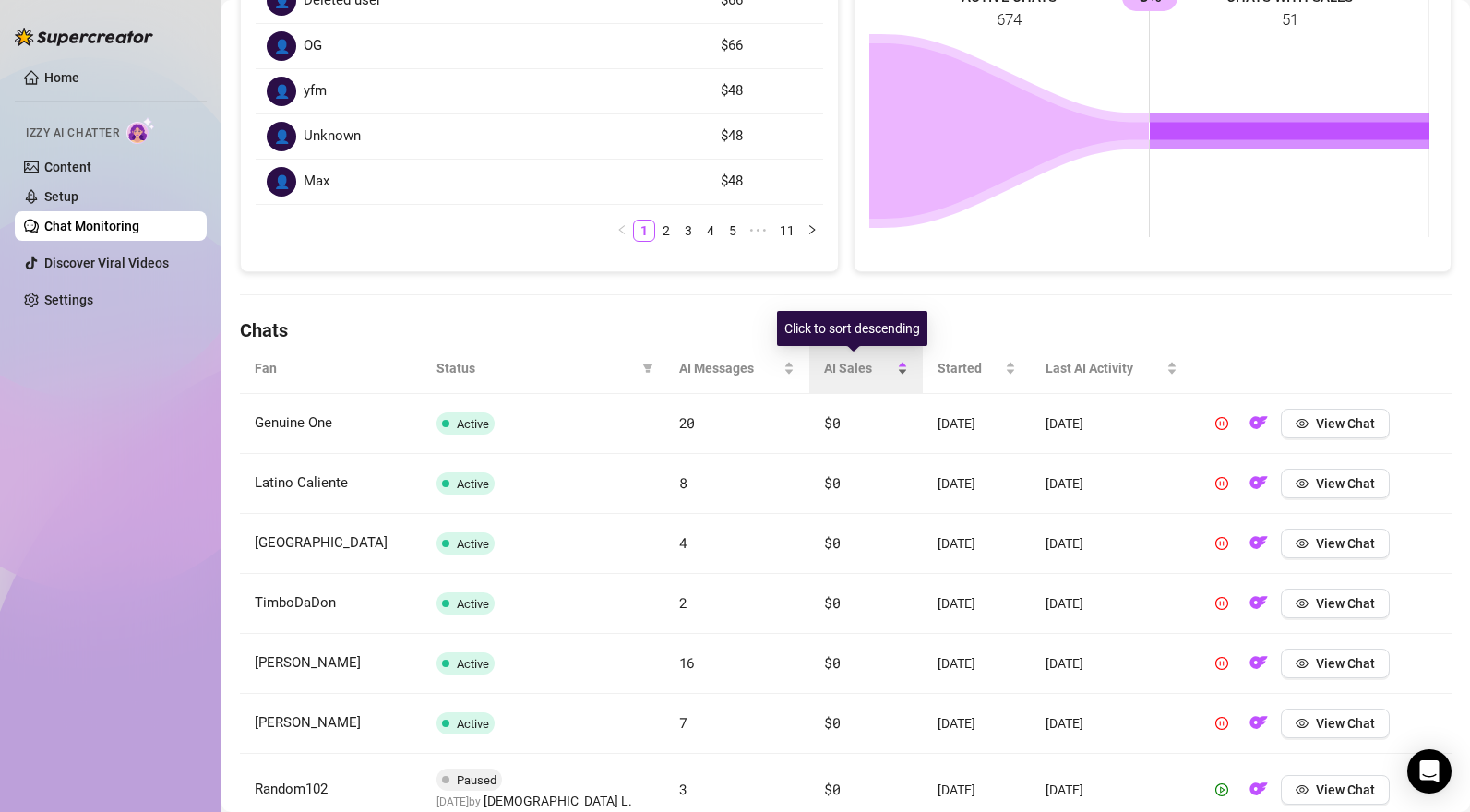
click at [892, 366] on div "AI Sales" at bounding box center [866, 369] width 83 height 21
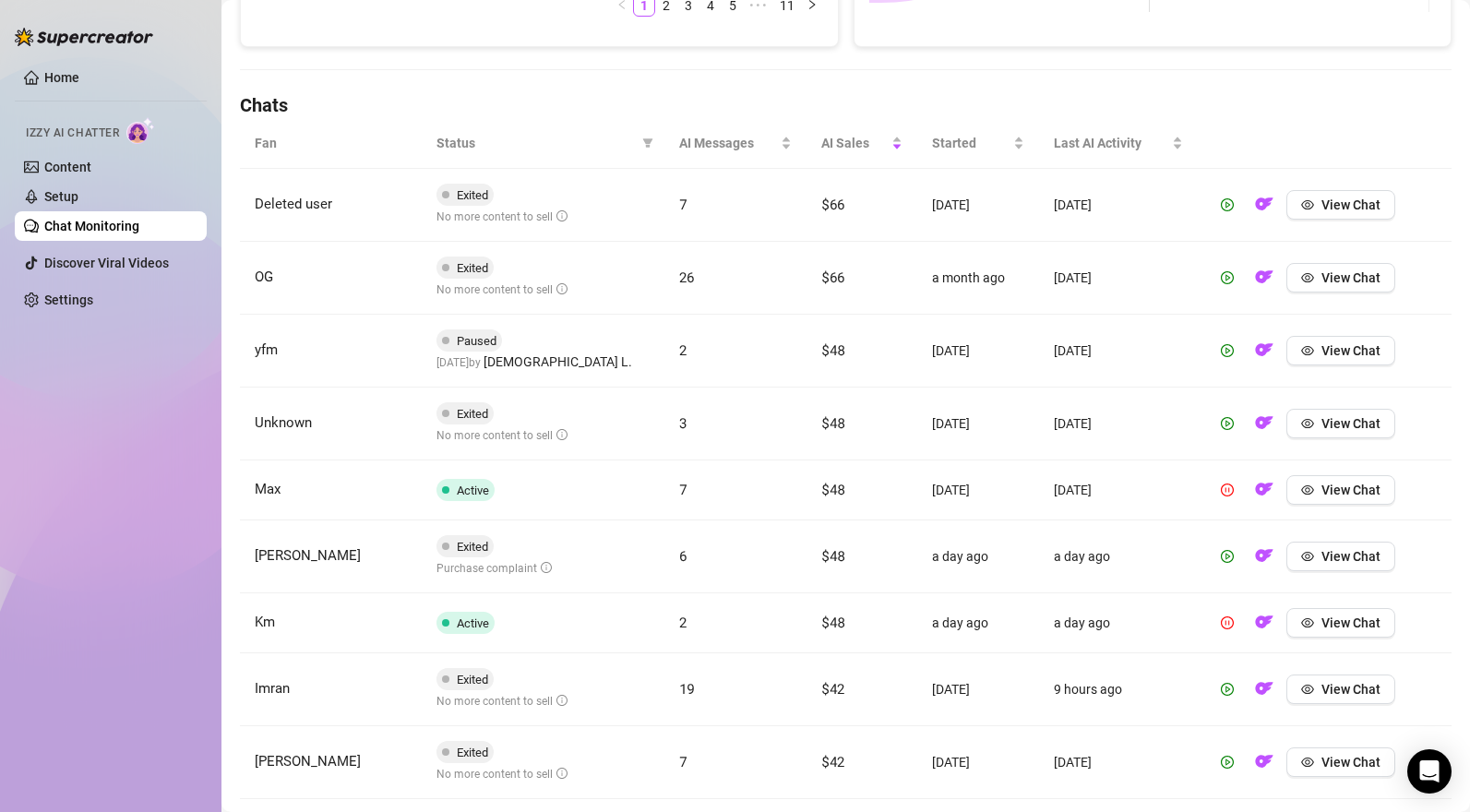
scroll to position [569, 0]
click at [1307, 271] on button "View Chat" at bounding box center [1341, 279] width 109 height 30
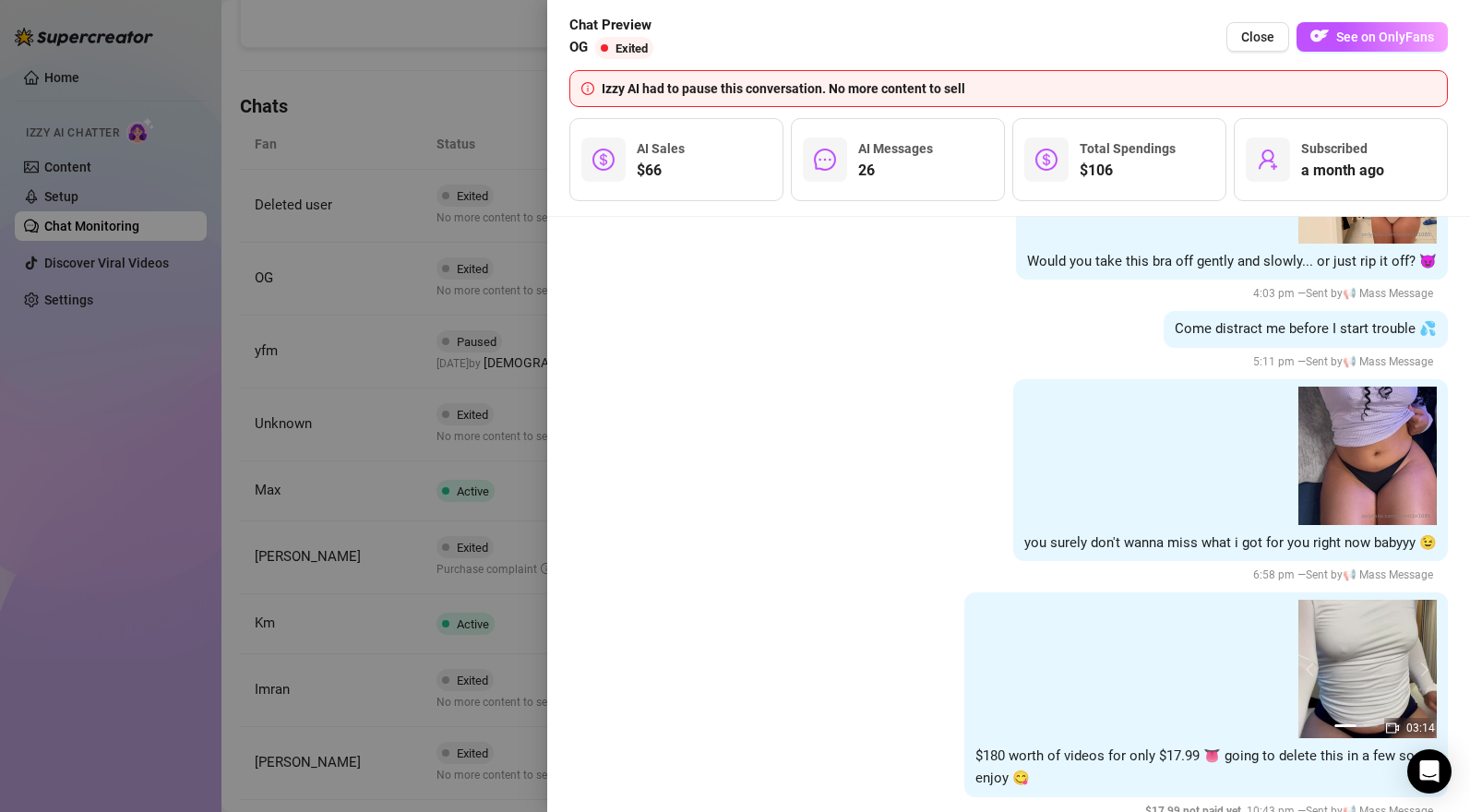
scroll to position [10026, 0]
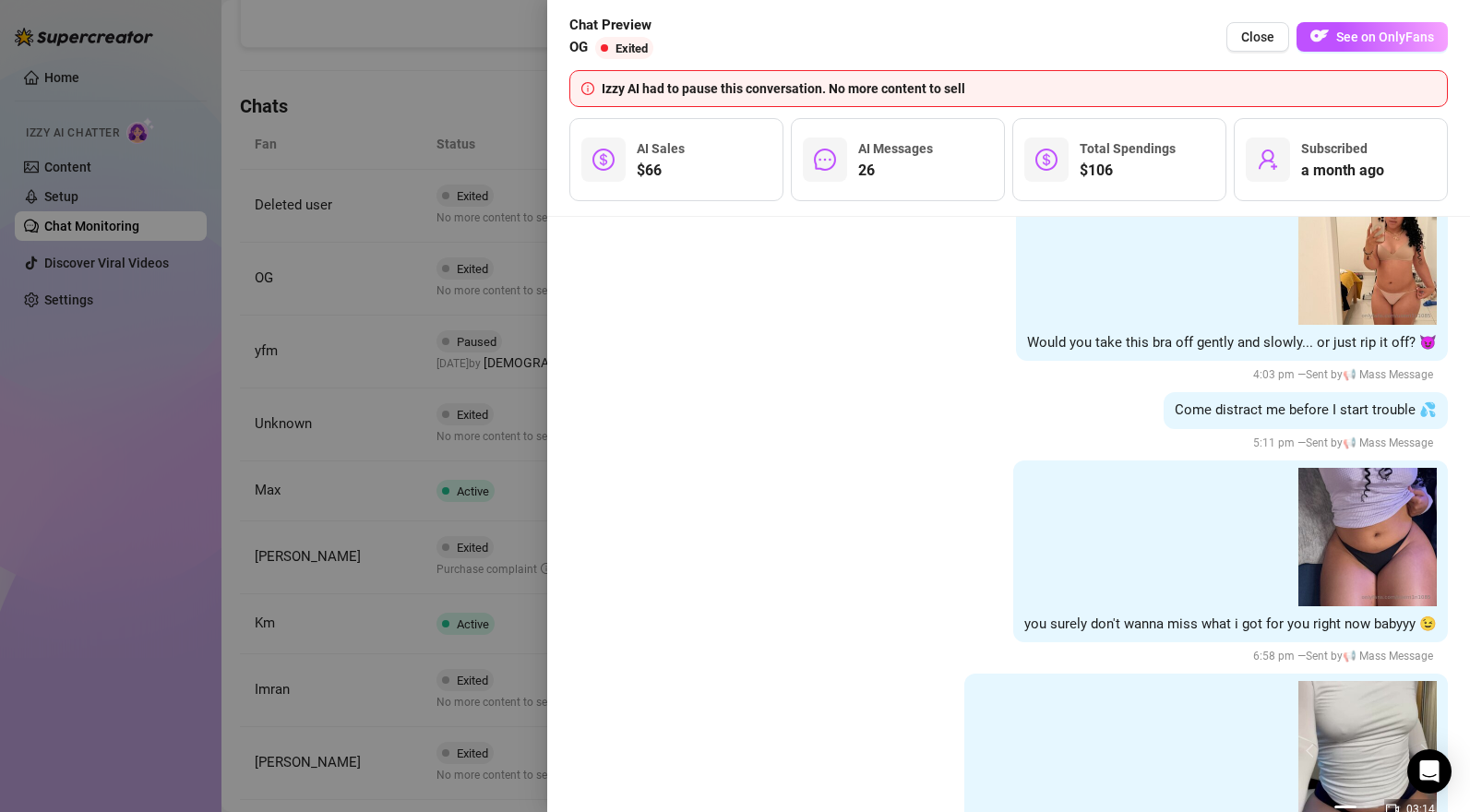
click at [405, 239] on div at bounding box center [735, 406] width 1470 height 812
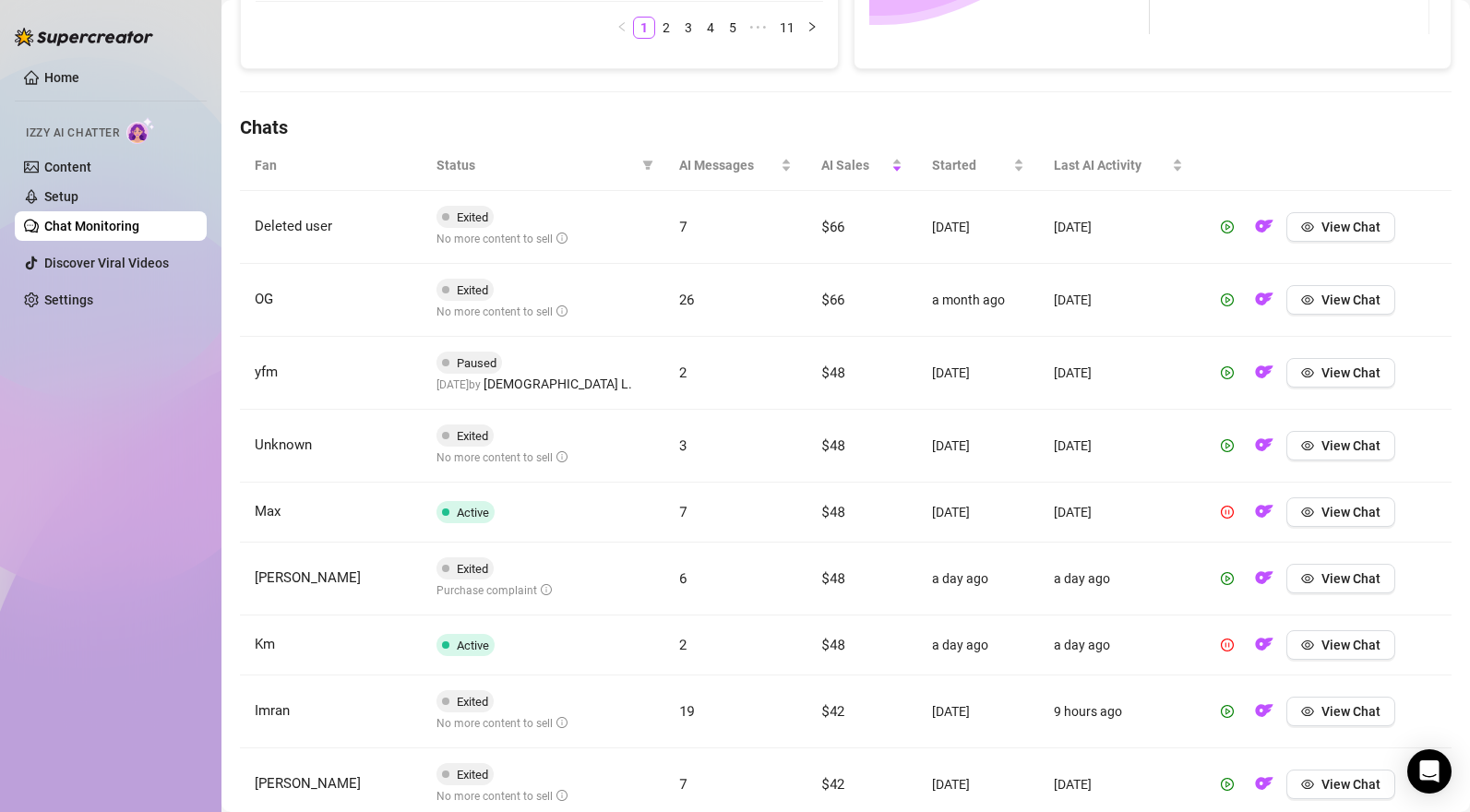
scroll to position [533, 0]
